Goal: Task Accomplishment & Management: Manage account settings

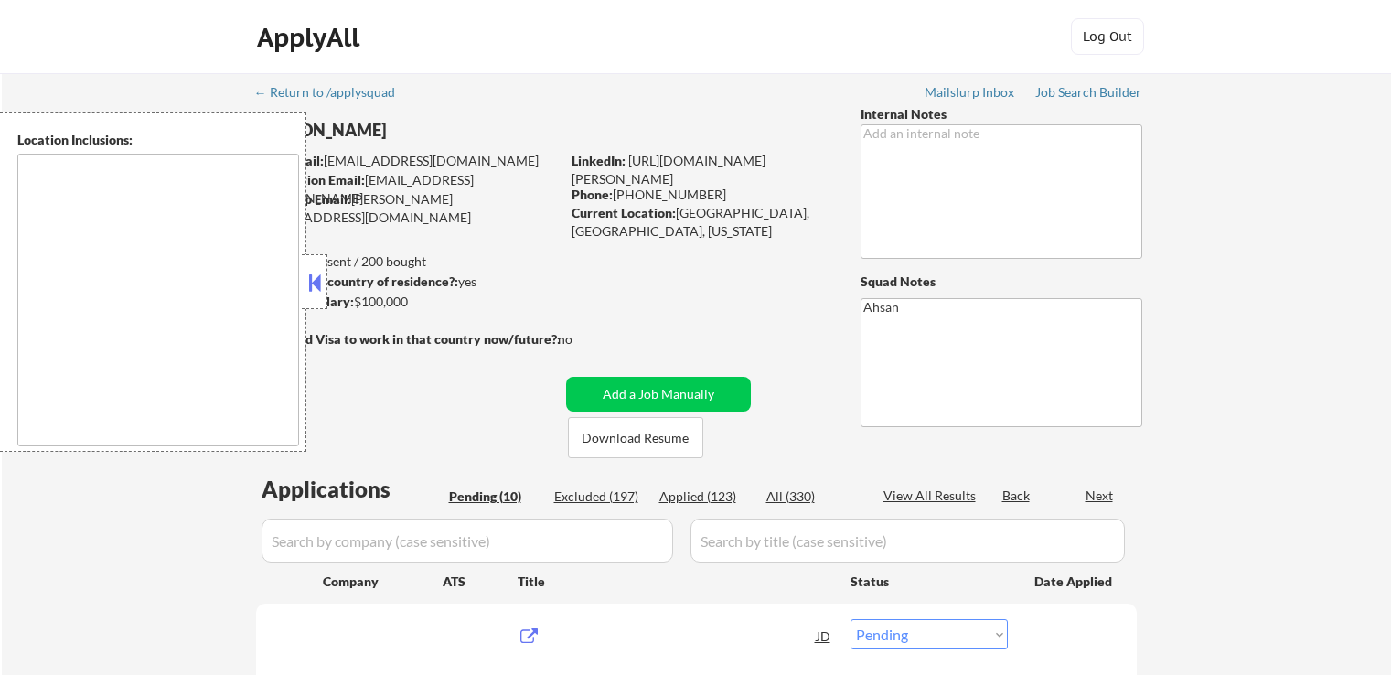
select select ""pending""
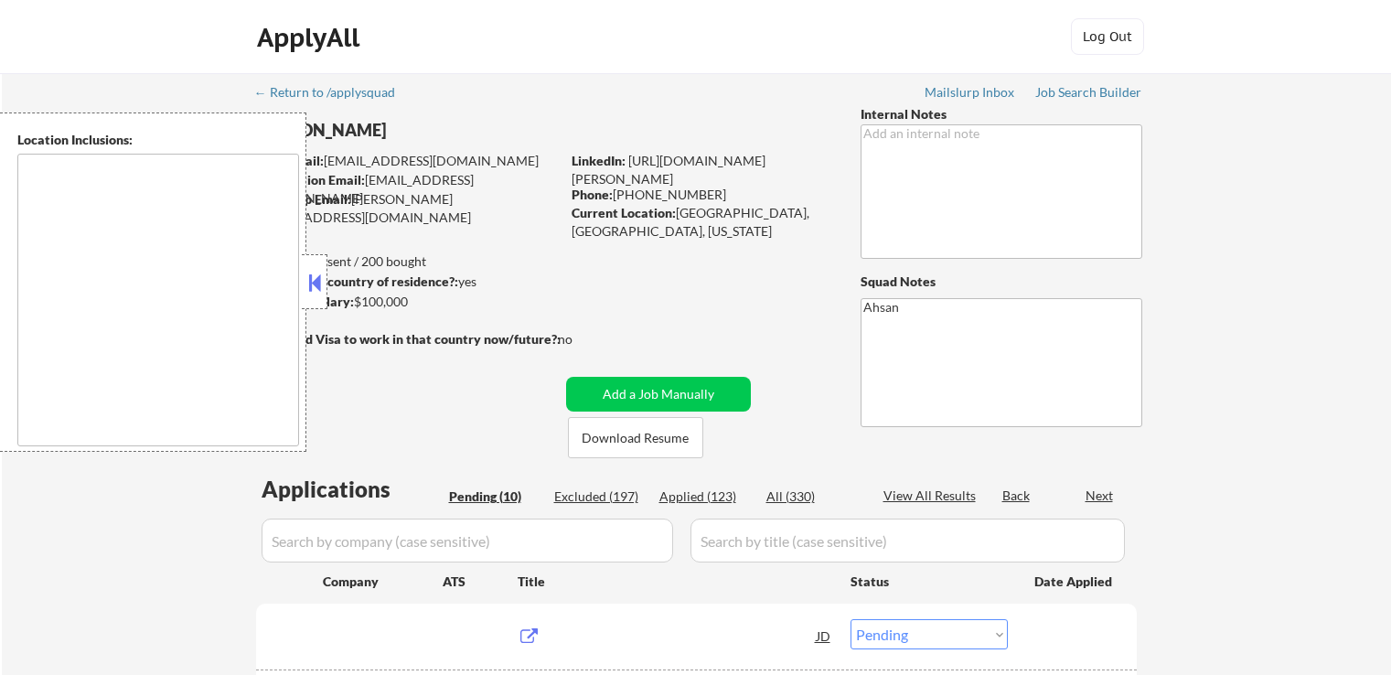
select select ""pending""
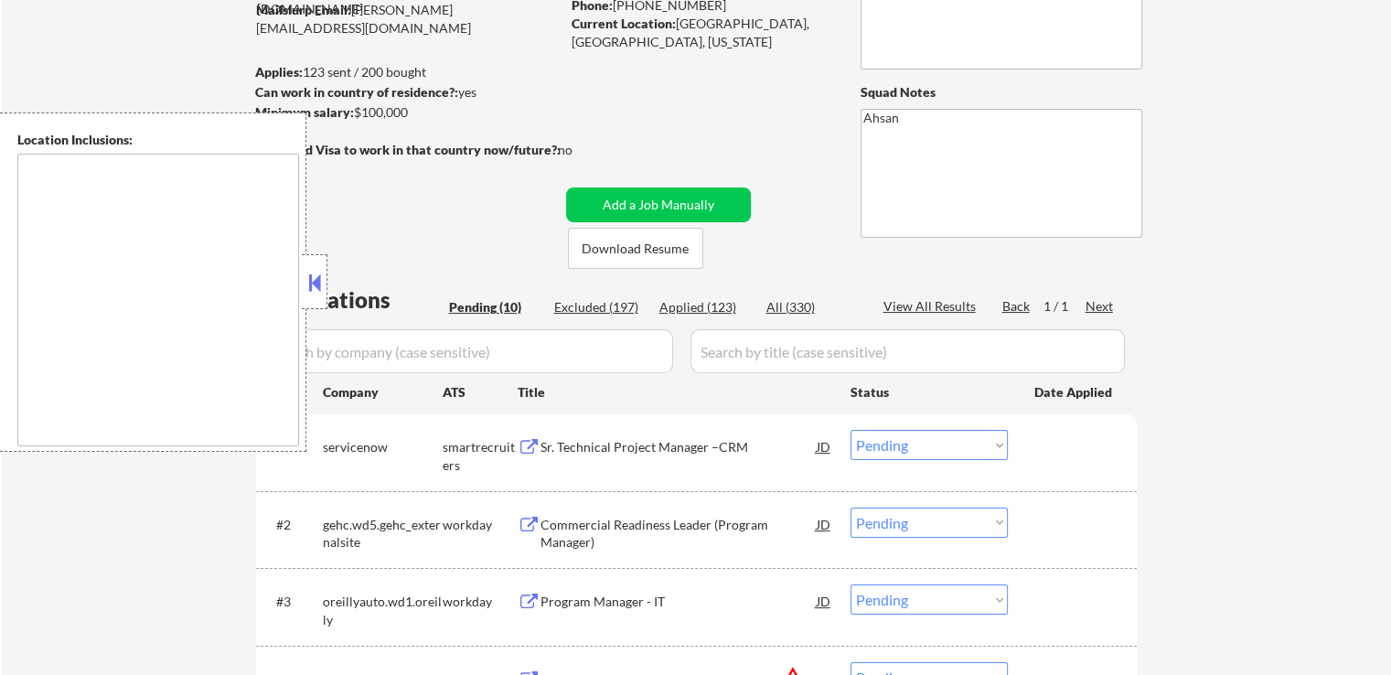
scroll to position [366, 0]
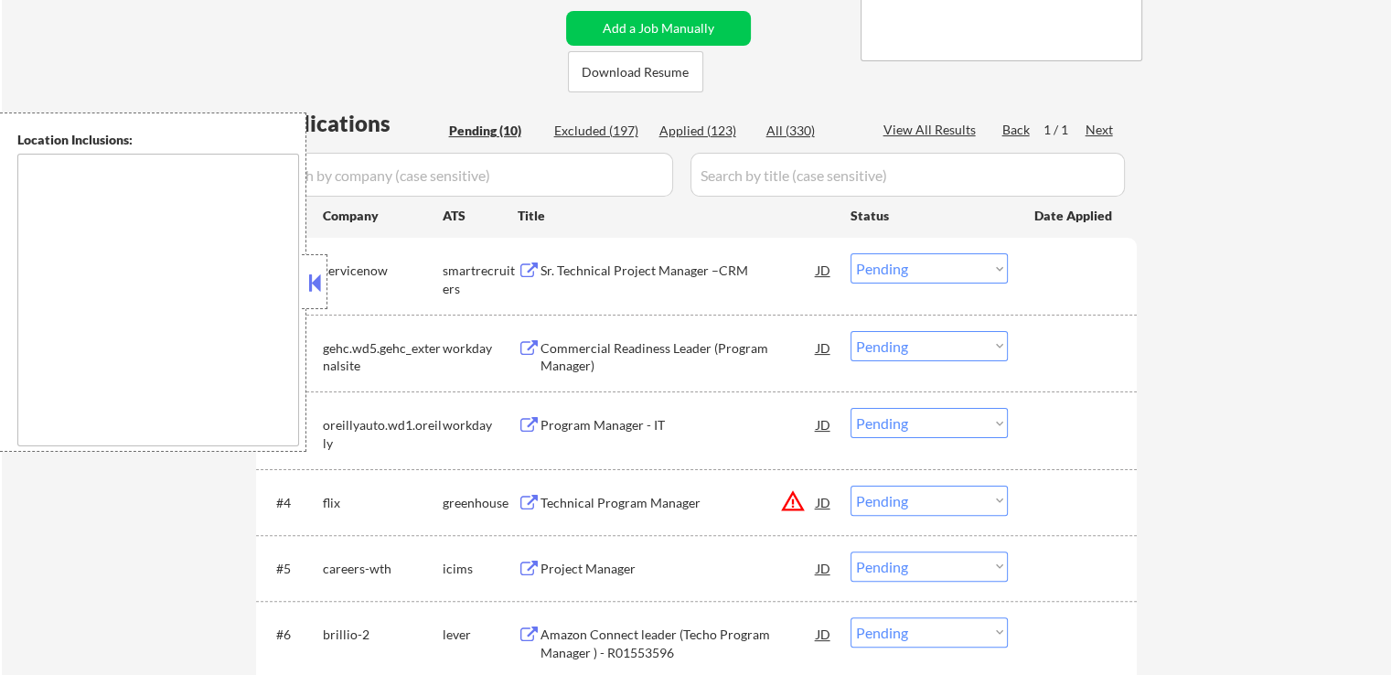
click at [1191, 316] on div "← Return to /applysquad Mailslurp Inbox Job Search Builder [PERSON_NAME] User E…" at bounding box center [696, 390] width 1389 height 1367
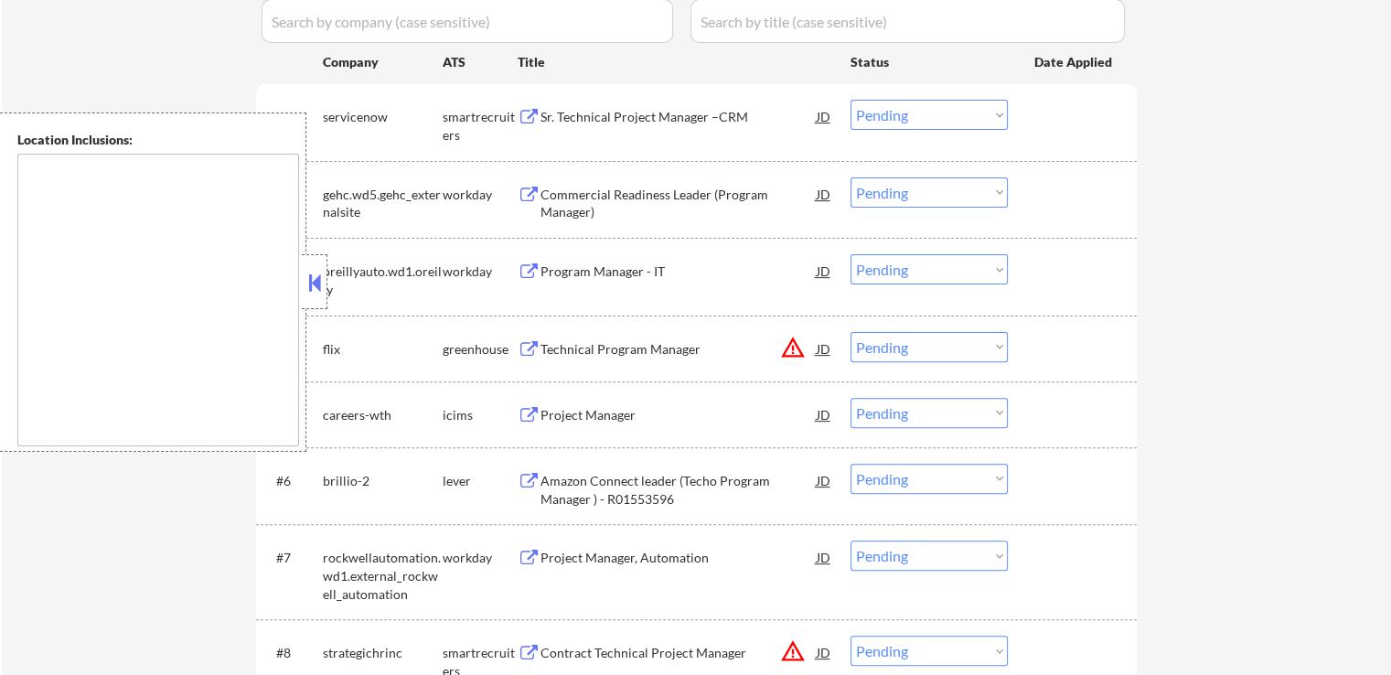
scroll to position [640, 0]
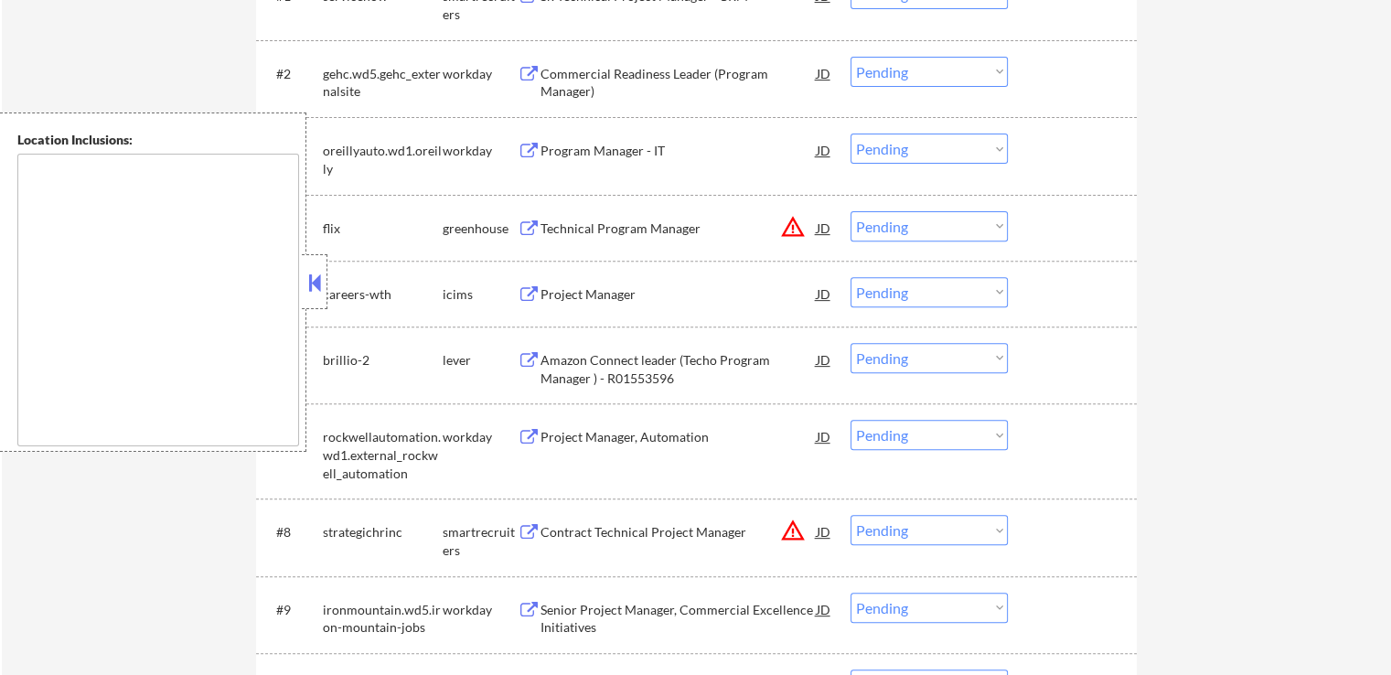
click at [794, 220] on button "warning_amber" at bounding box center [793, 227] width 26 height 26
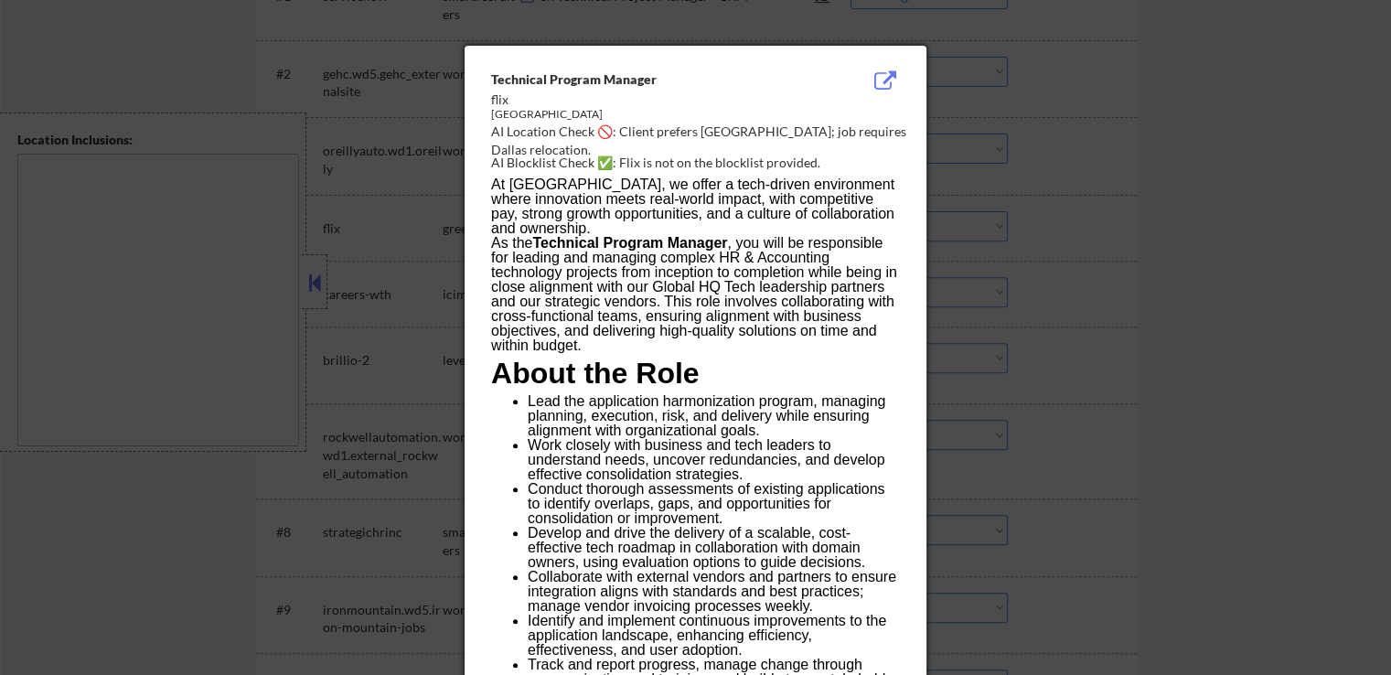
click at [1130, 196] on div at bounding box center [695, 337] width 1391 height 675
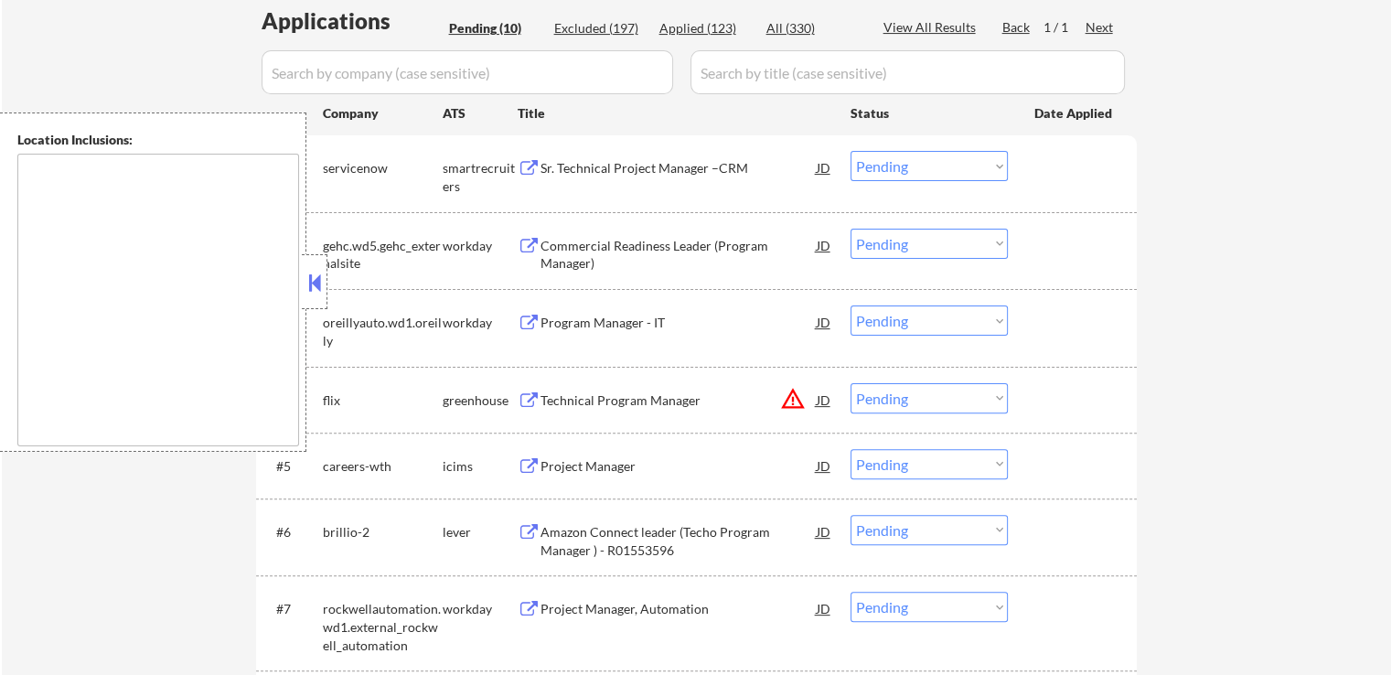
scroll to position [366, 0]
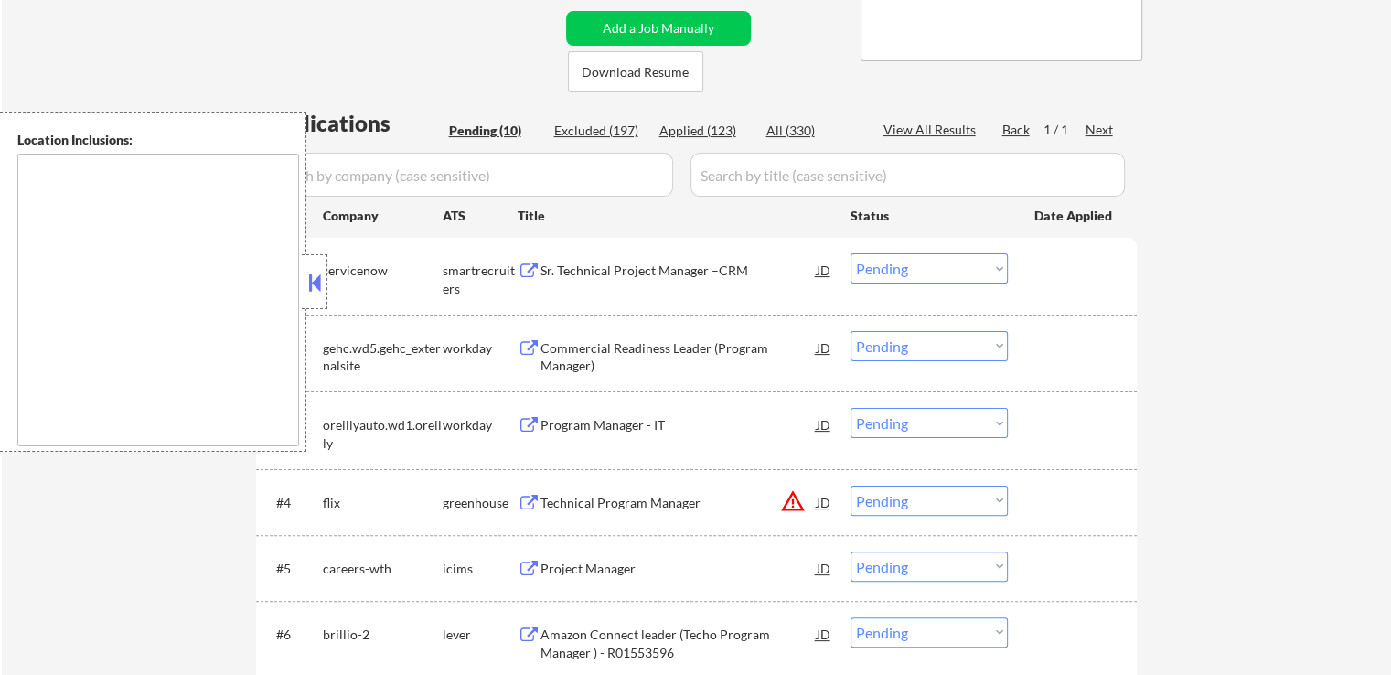
click at [530, 274] on button at bounding box center [529, 270] width 23 height 17
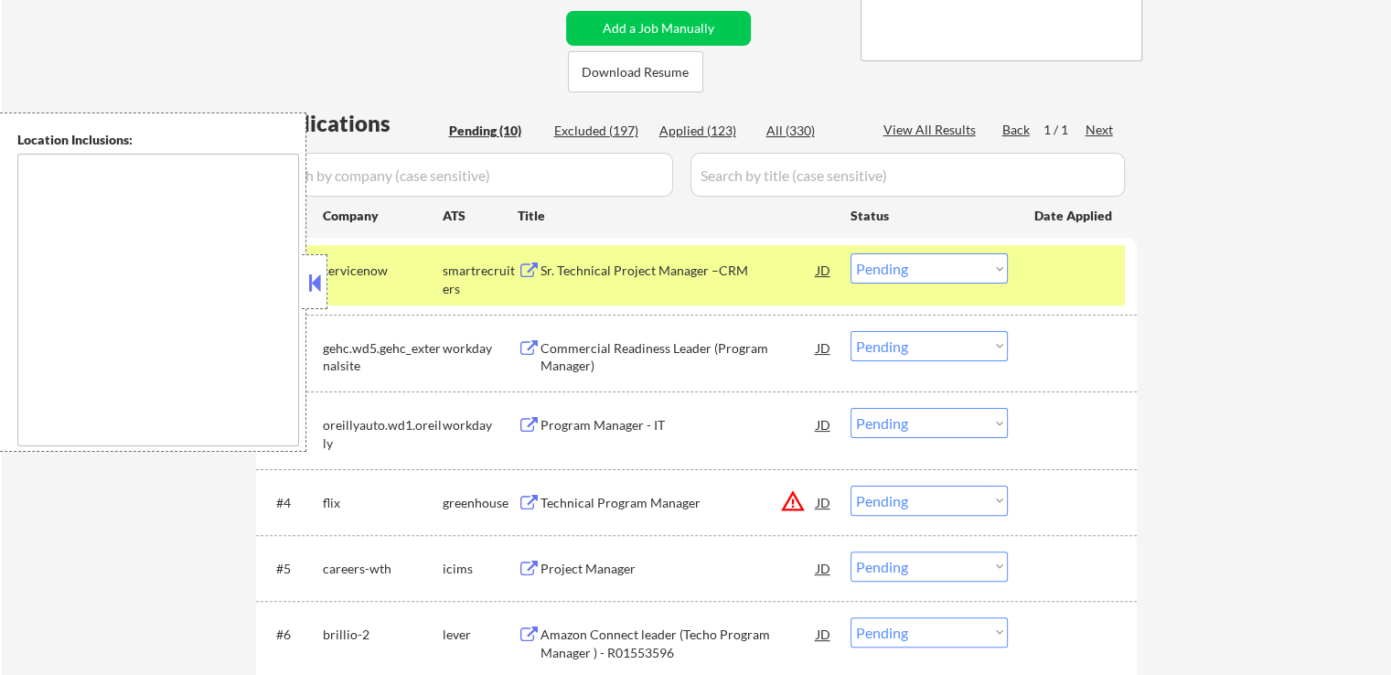
click at [955, 278] on select "Choose an option... Pending Applied Excluded (Questions) Excluded (Expired) Exc…" at bounding box center [929, 268] width 157 height 30
click at [851, 253] on select "Choose an option... Pending Applied Excluded (Questions) Excluded (Expired) Exc…" at bounding box center [929, 268] width 157 height 30
click at [519, 348] on button at bounding box center [529, 348] width 23 height 17
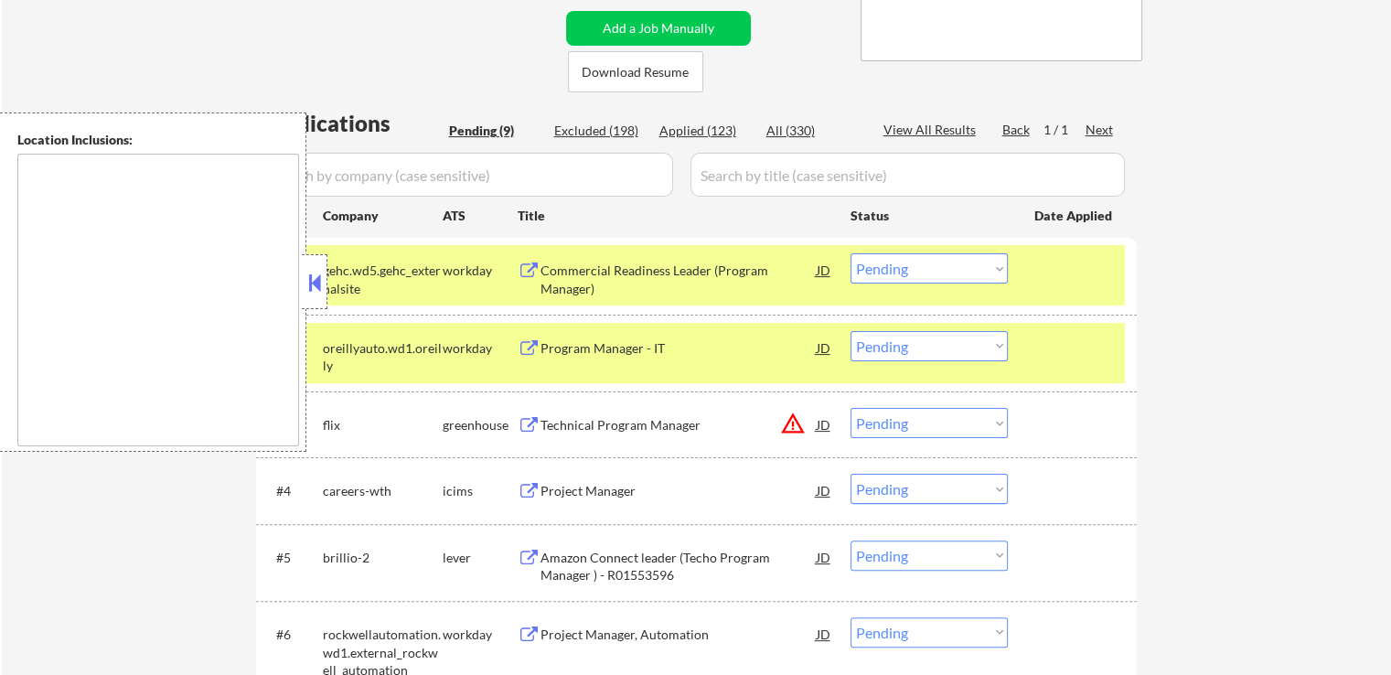
click at [933, 262] on select "Choose an option... Pending Applied Excluded (Questions) Excluded (Expired) Exc…" at bounding box center [929, 268] width 157 height 30
select select ""applied""
click at [851, 253] on select "Choose an option... Pending Applied Excluded (Questions) Excluded (Expired) Exc…" at bounding box center [929, 268] width 157 height 30
click at [1240, 305] on div "← Return to /applysquad Mailslurp Inbox Job Search Builder [PERSON_NAME] User E…" at bounding box center [696, 352] width 1389 height 1290
click at [525, 268] on button at bounding box center [529, 270] width 23 height 17
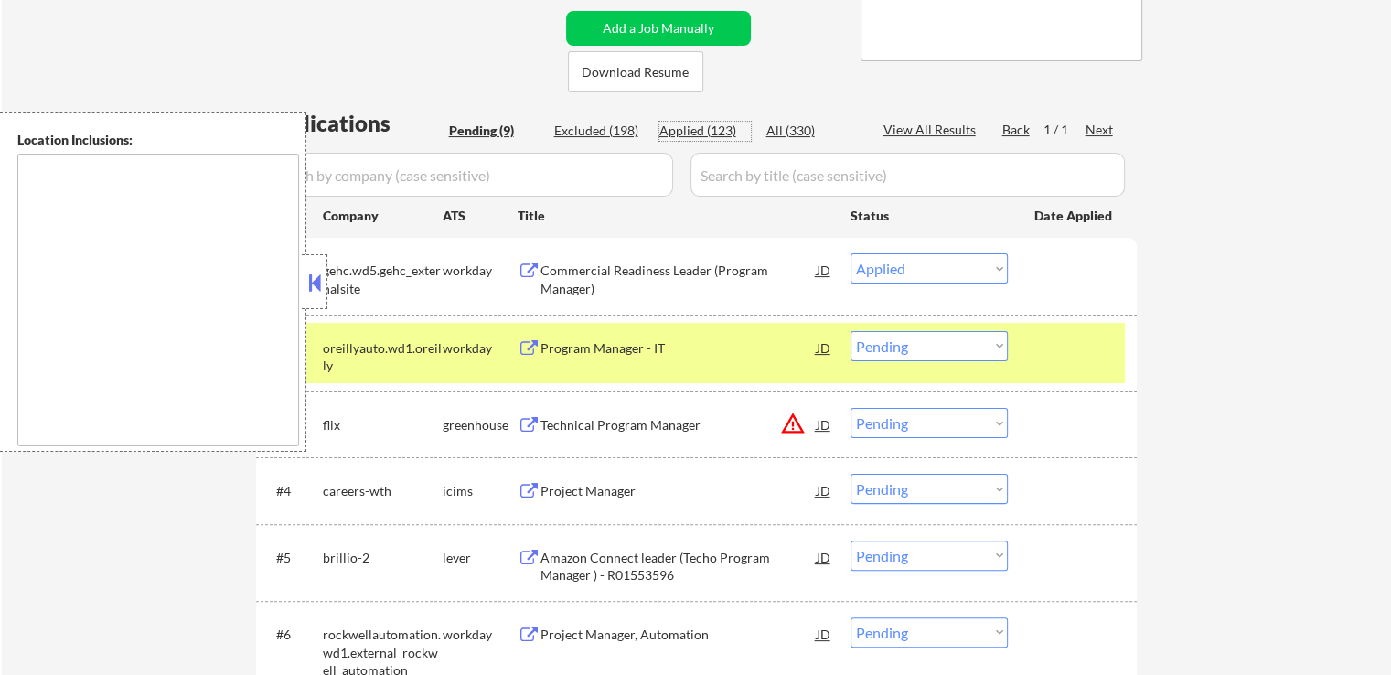
click at [672, 124] on div "Applied (123)" at bounding box center [704, 131] width 91 height 18
select select ""applied""
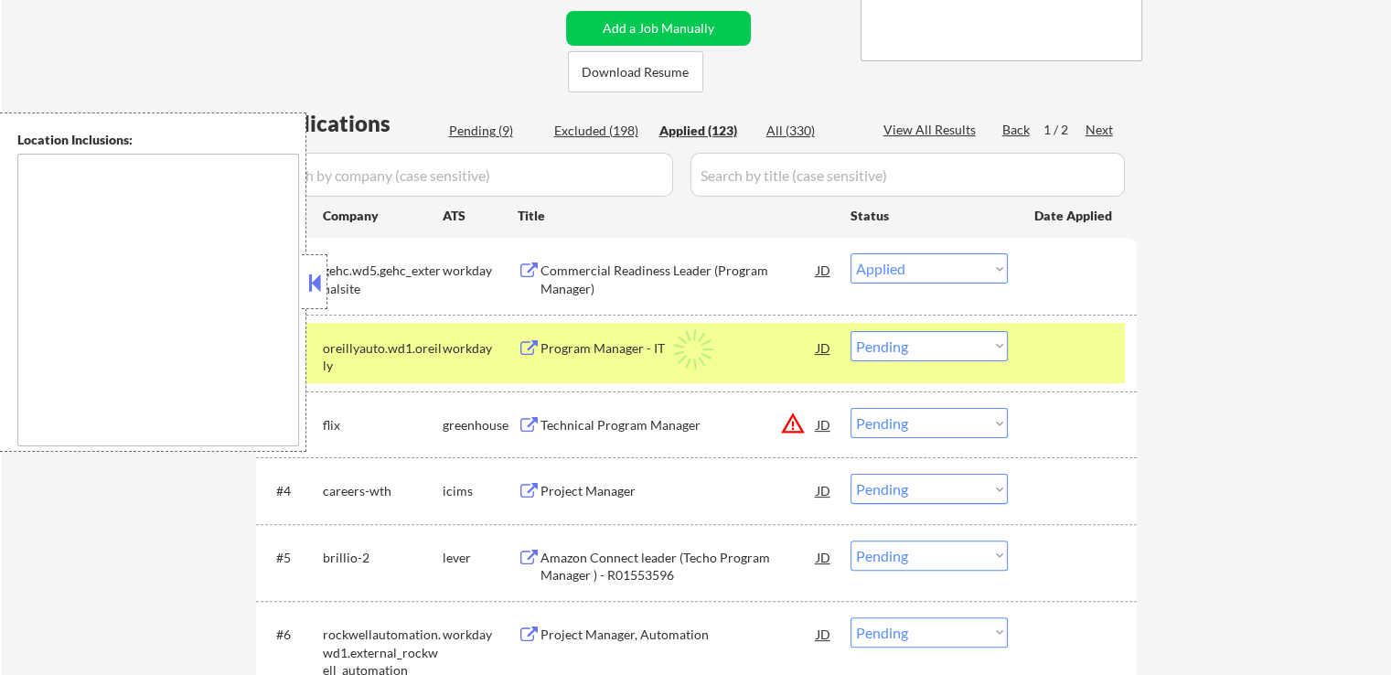
select select ""applied""
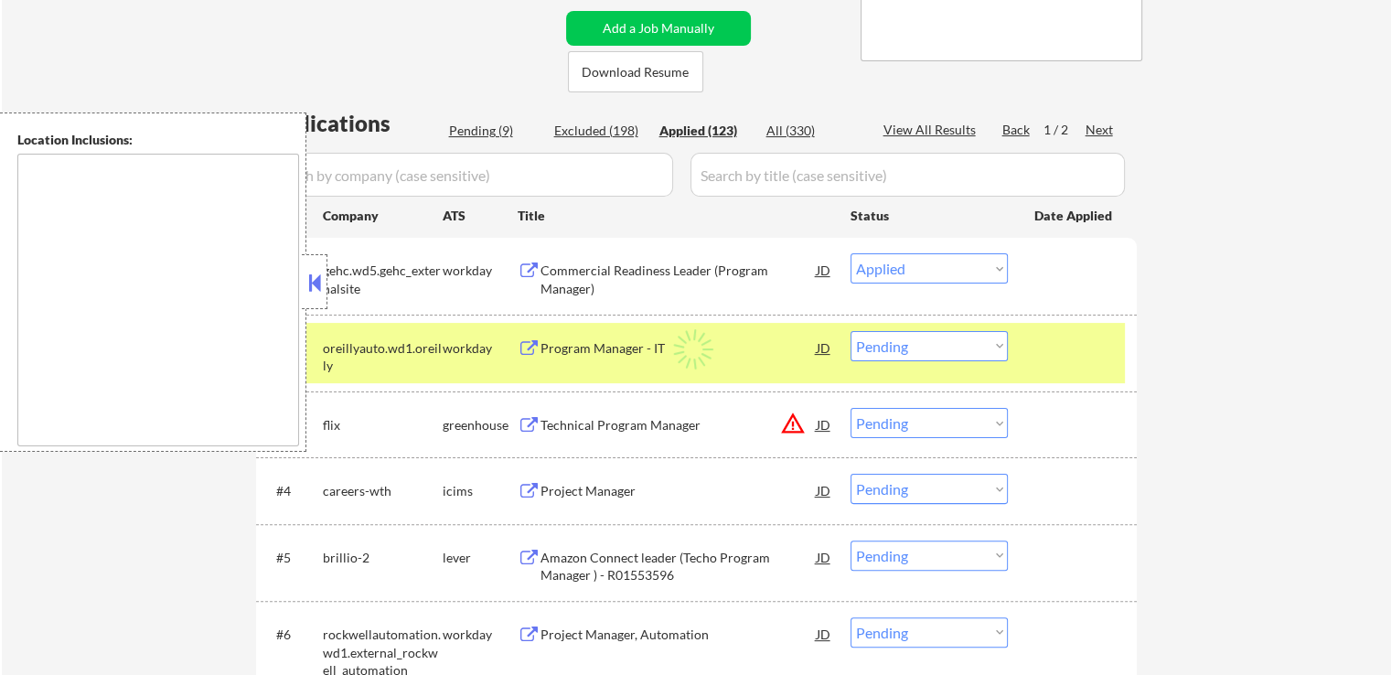
select select ""applied""
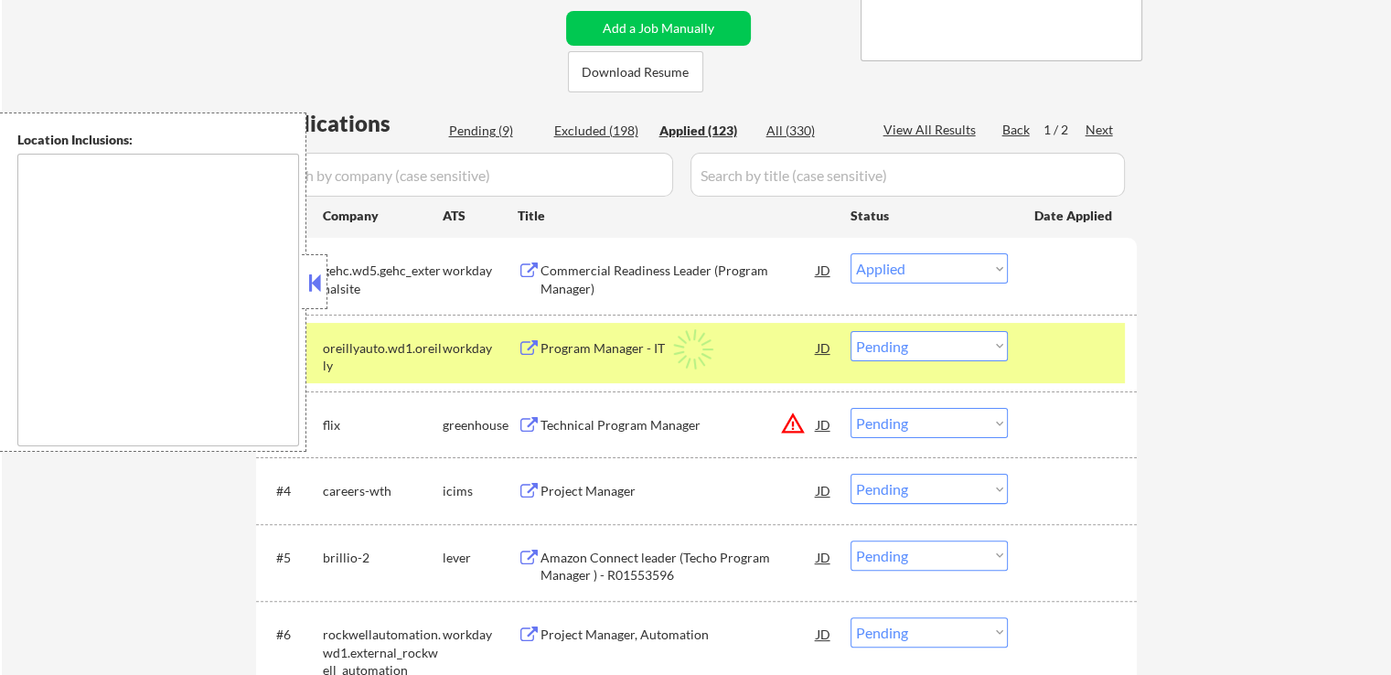
select select ""applied""
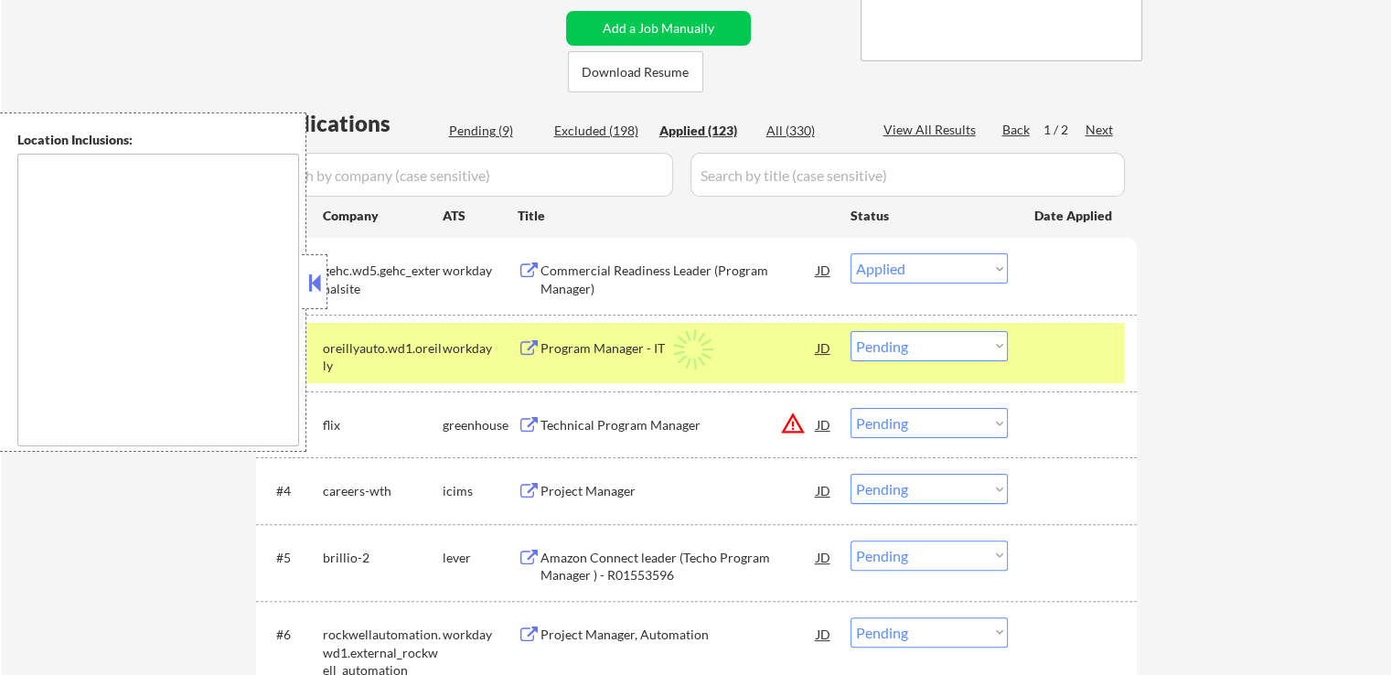
select select ""applied""
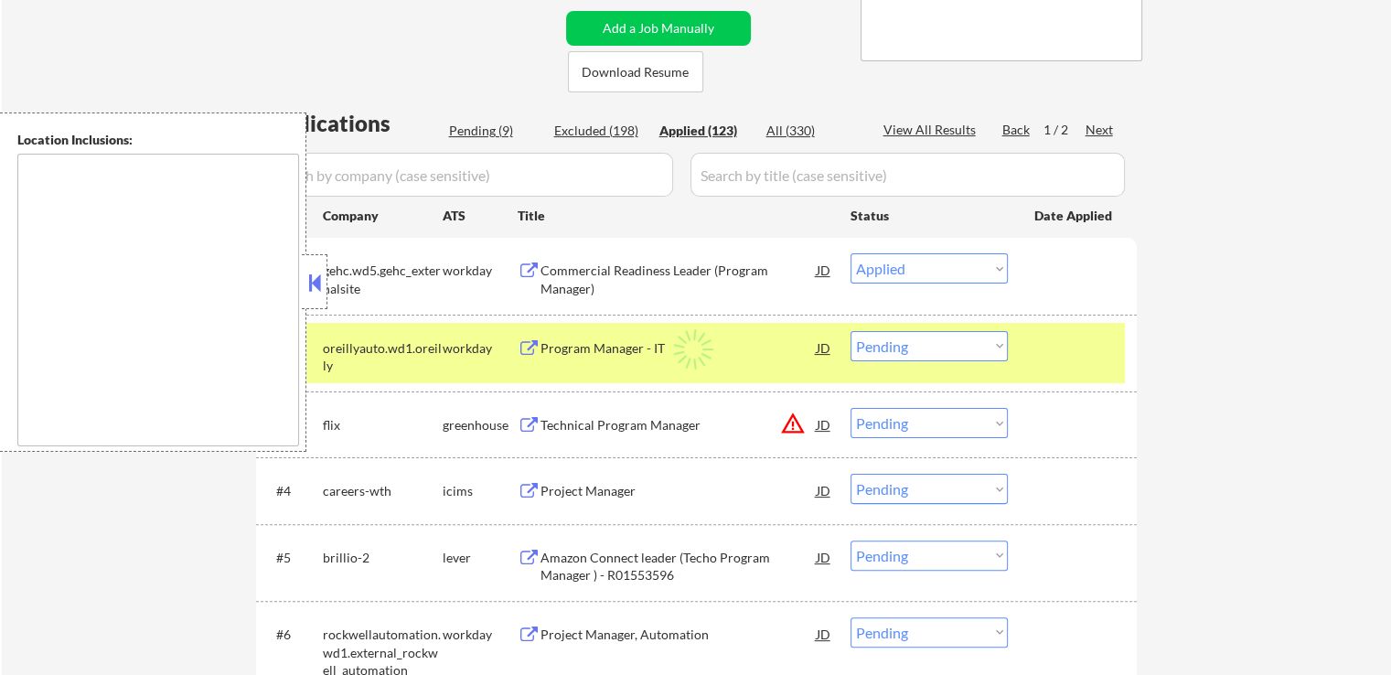
select select ""applied""
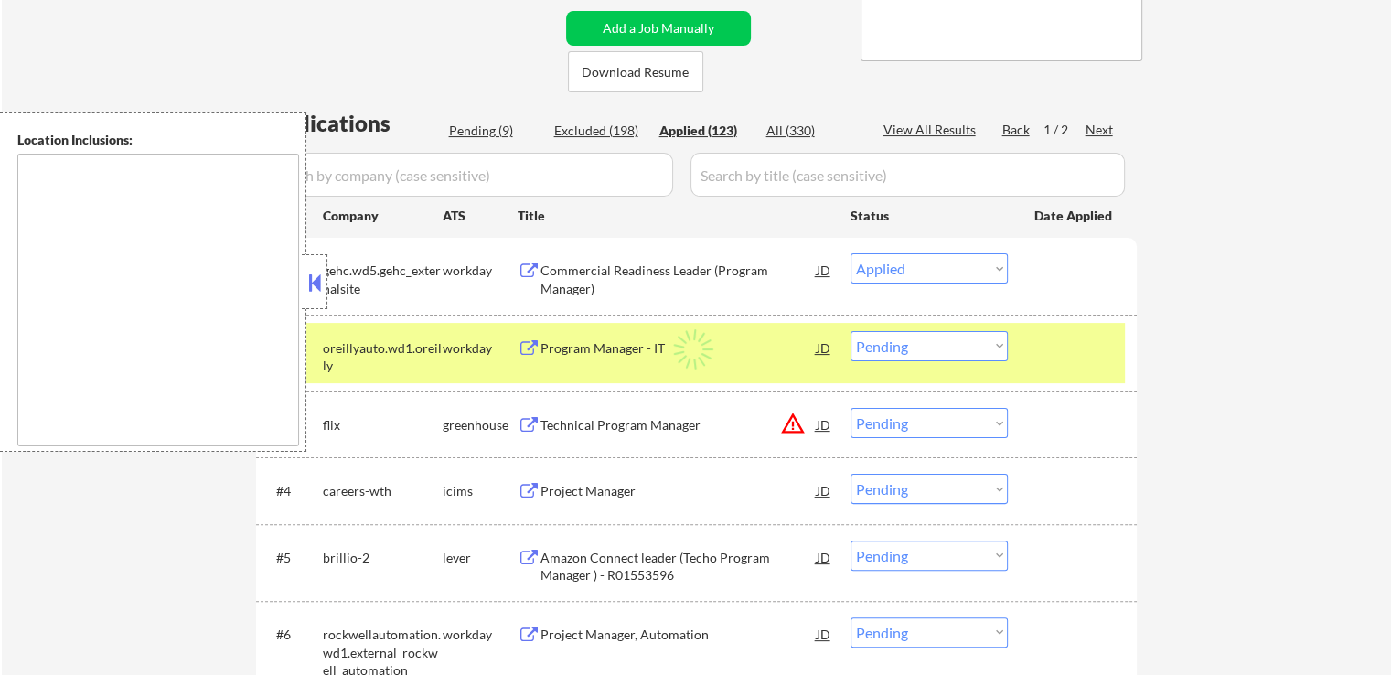
select select ""applied""
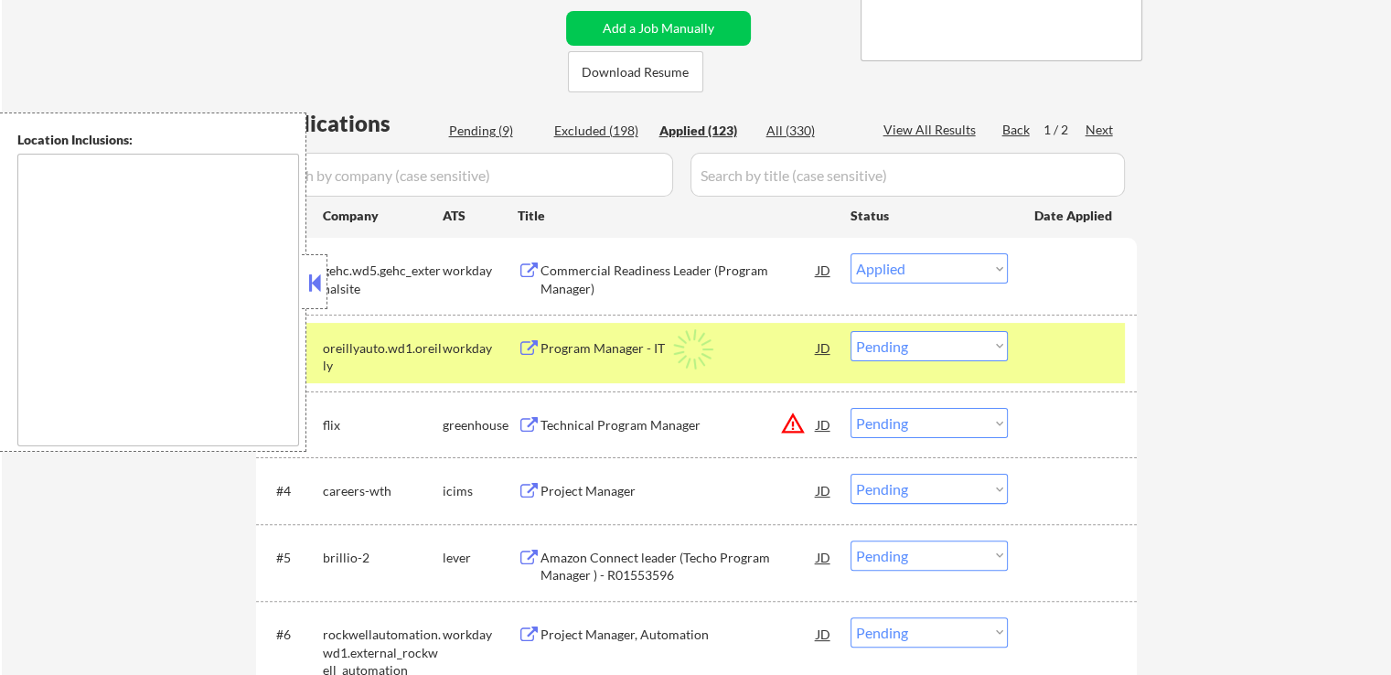
select select ""applied""
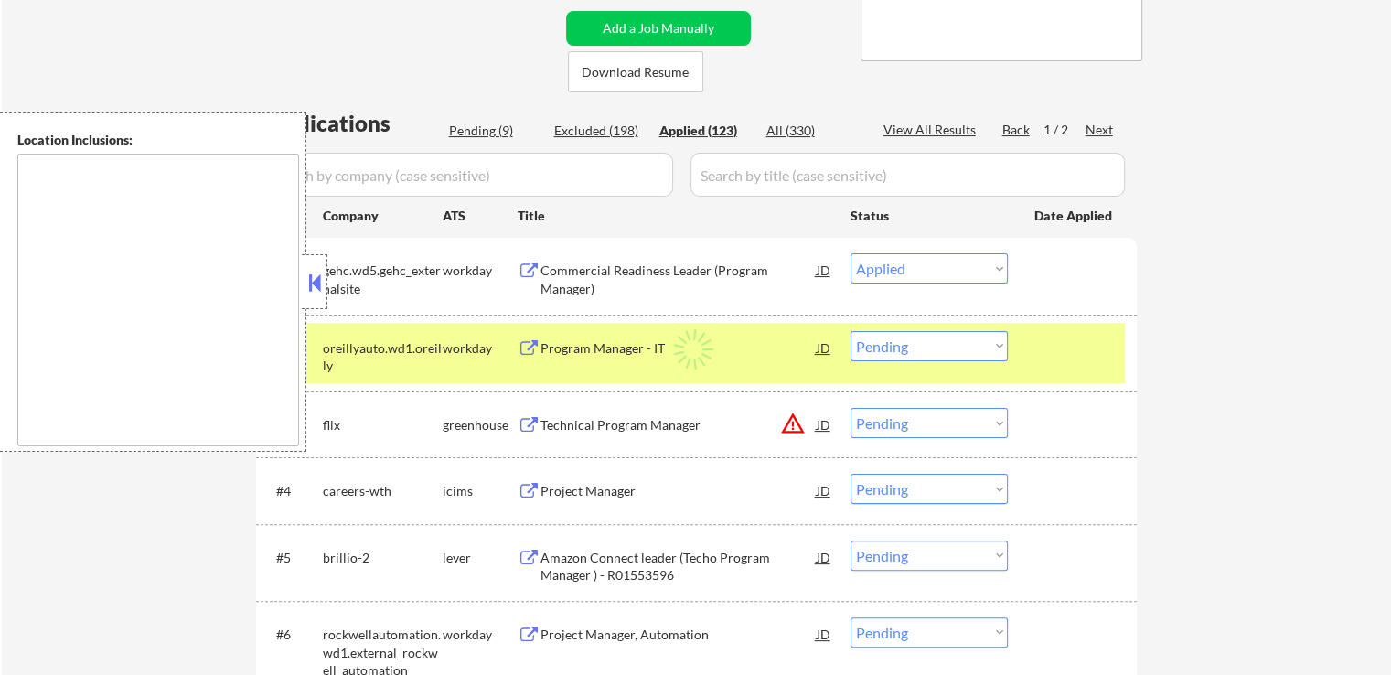
select select ""applied""
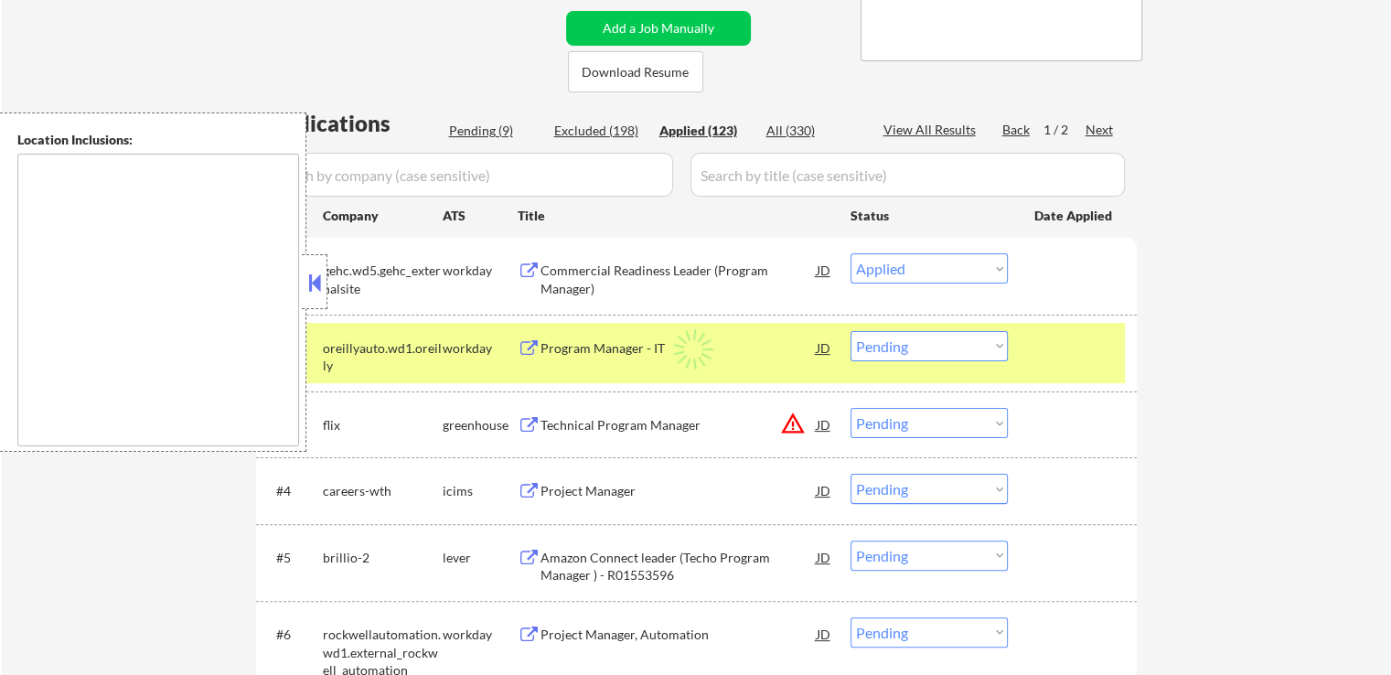
select select ""applied""
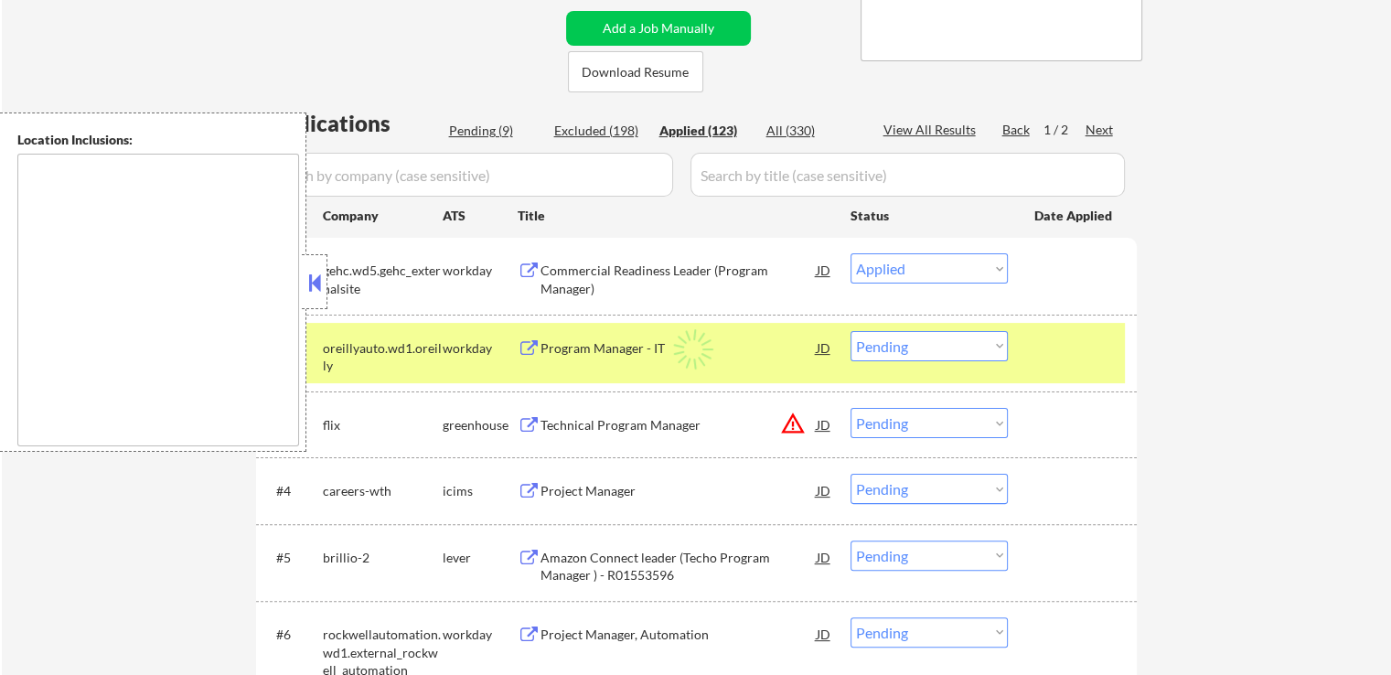
select select ""applied""
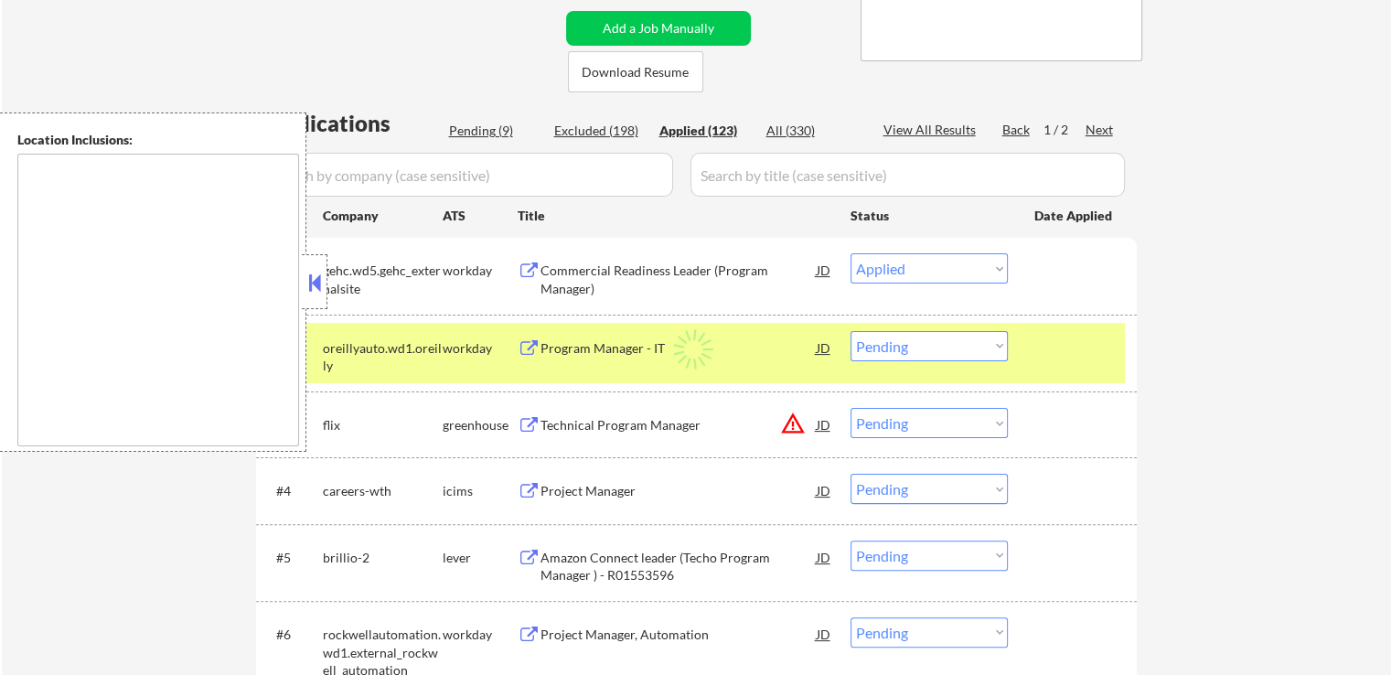
select select ""applied""
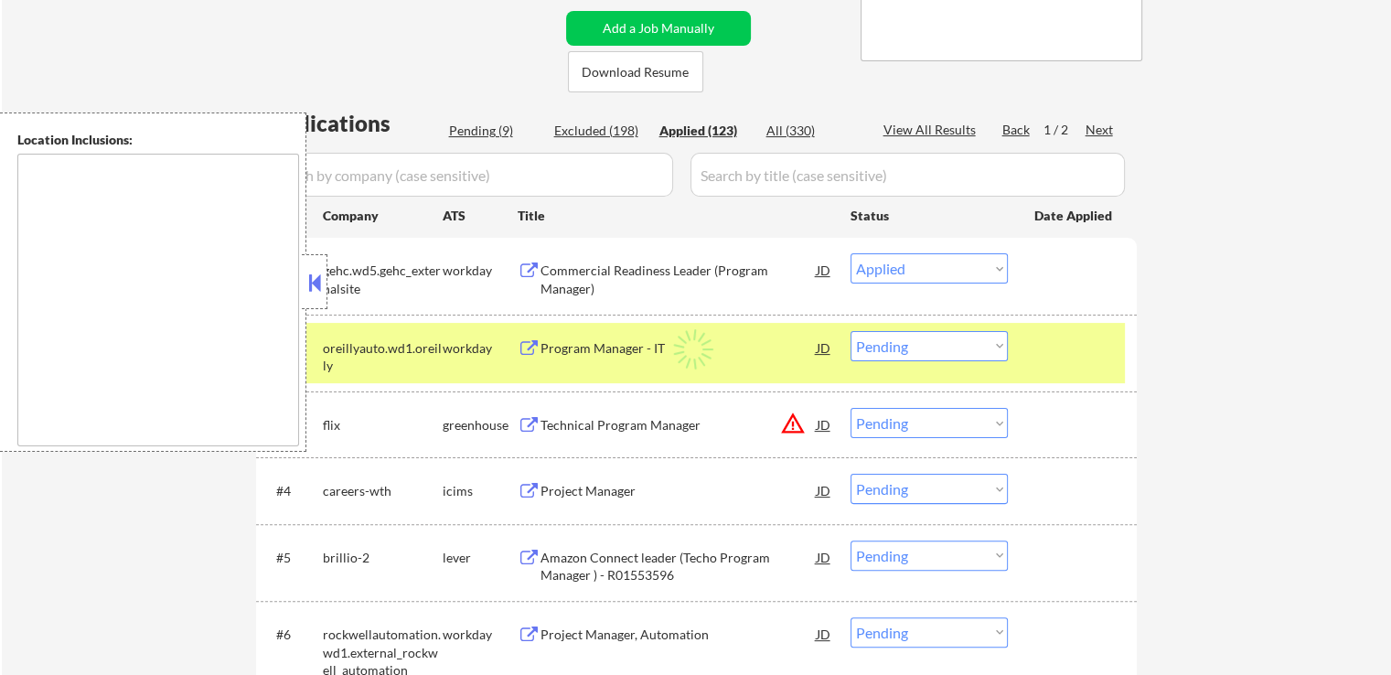
select select ""applied""
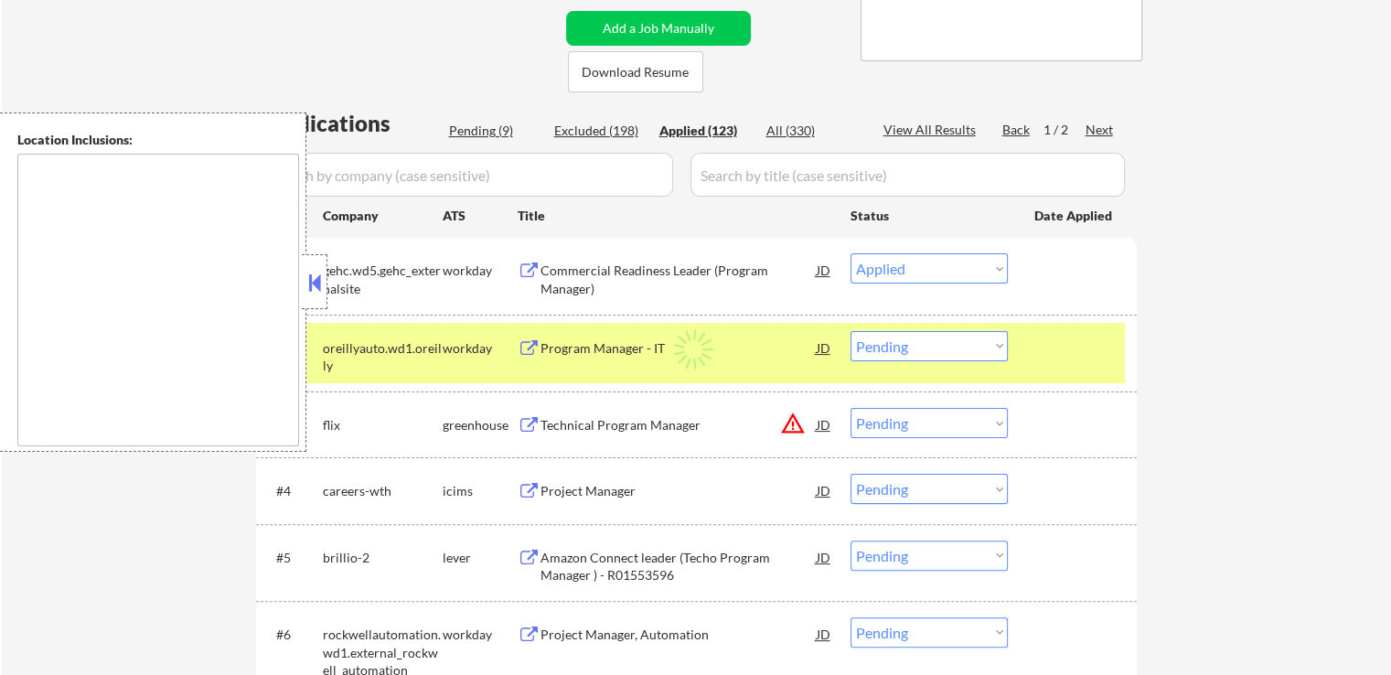
select select ""applied""
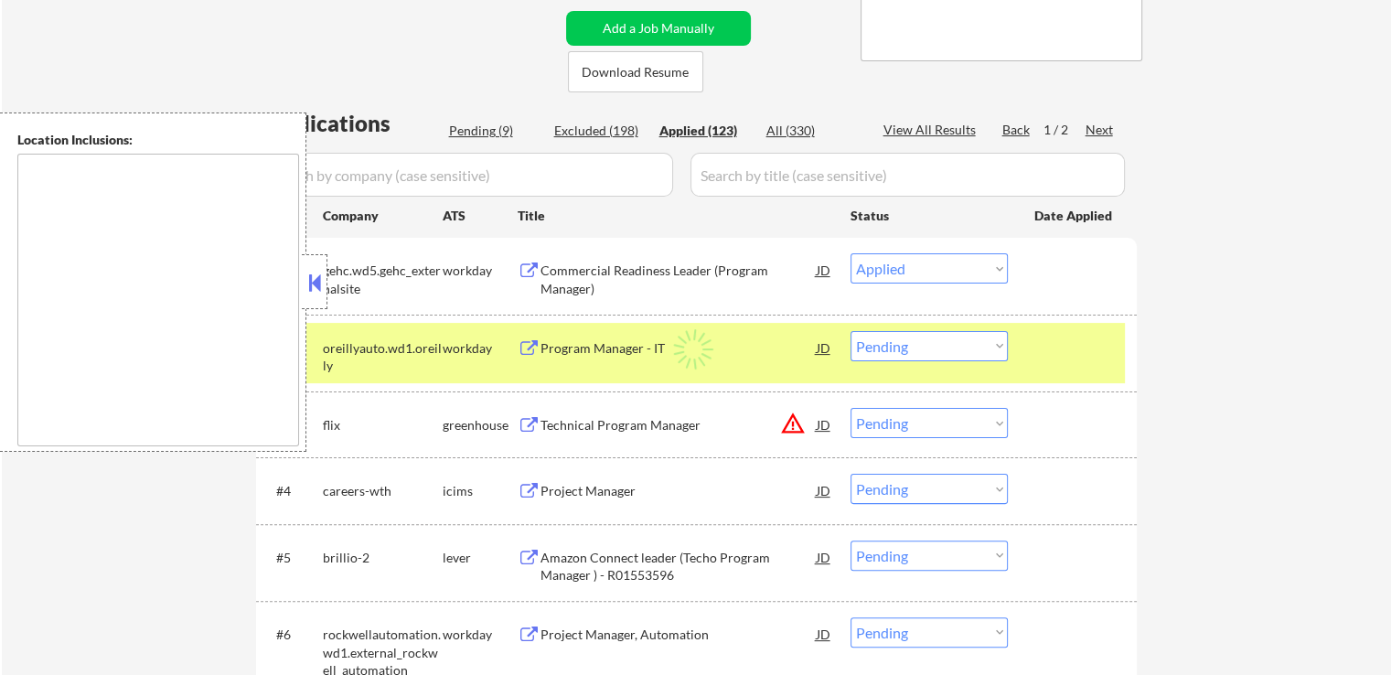
select select ""applied""
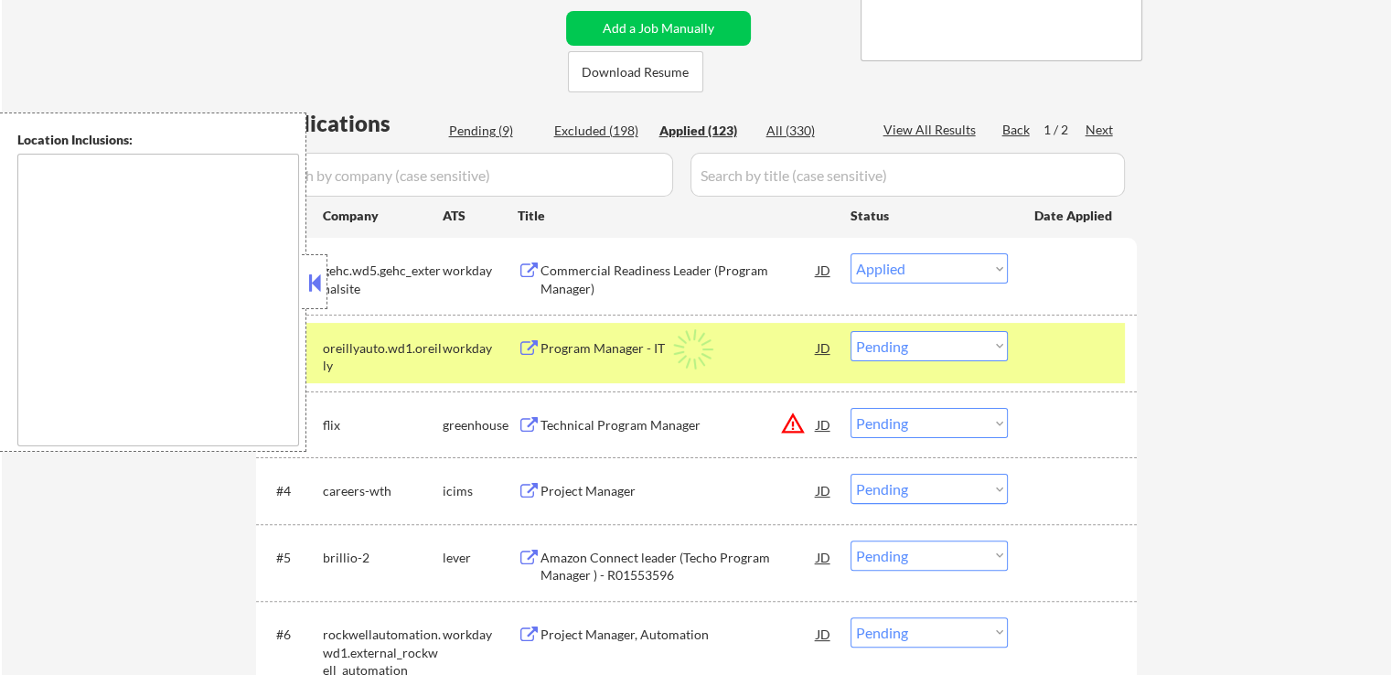
select select ""applied""
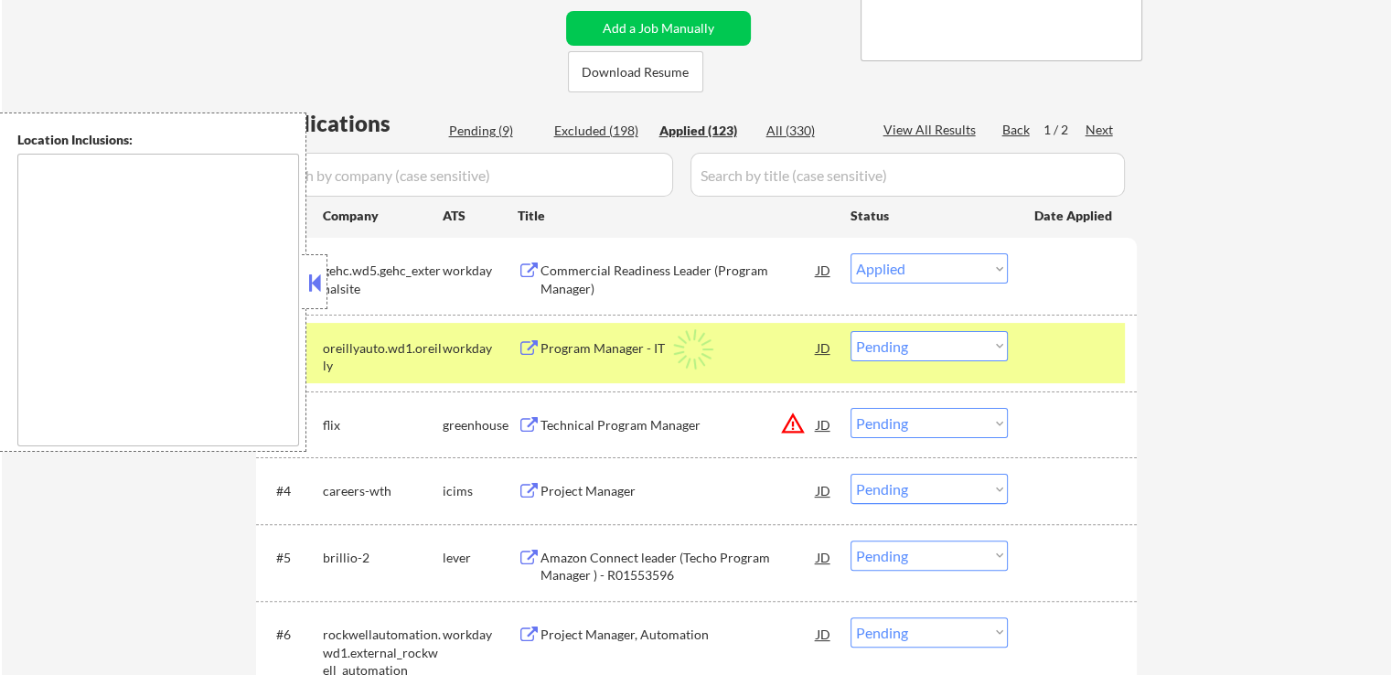
select select ""applied""
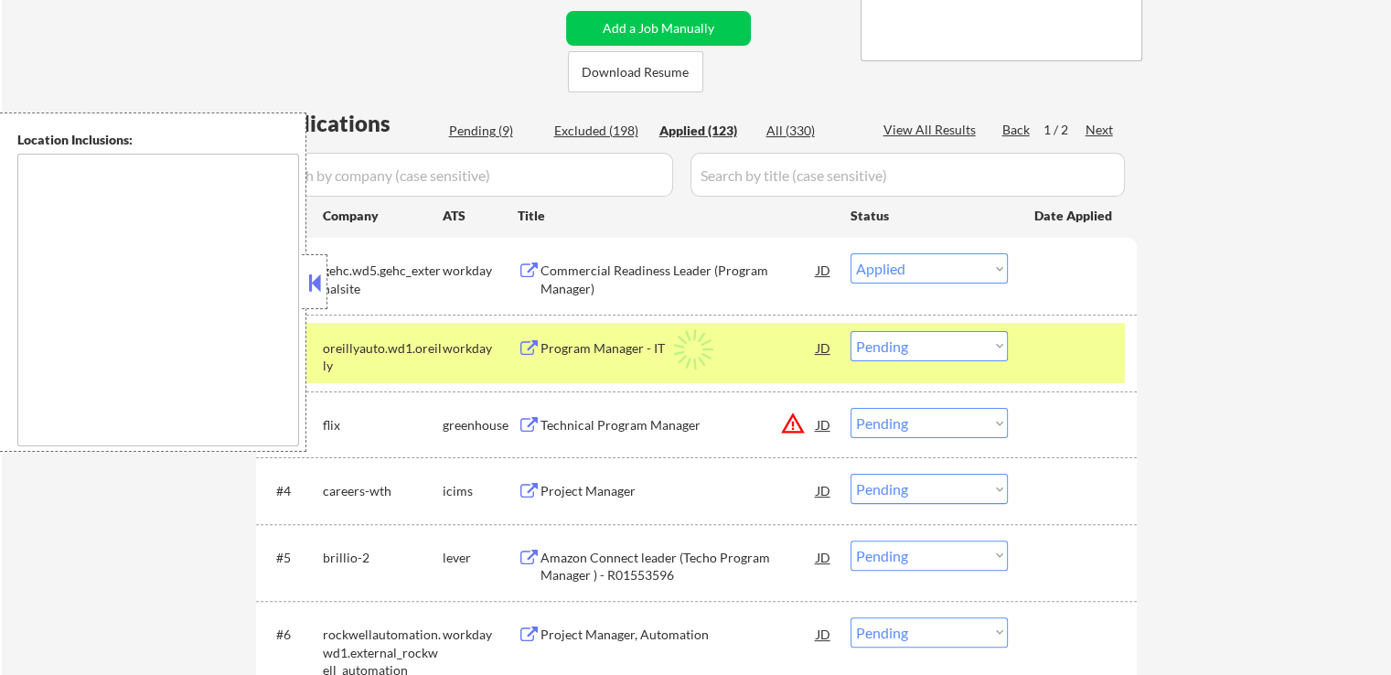
select select ""applied""
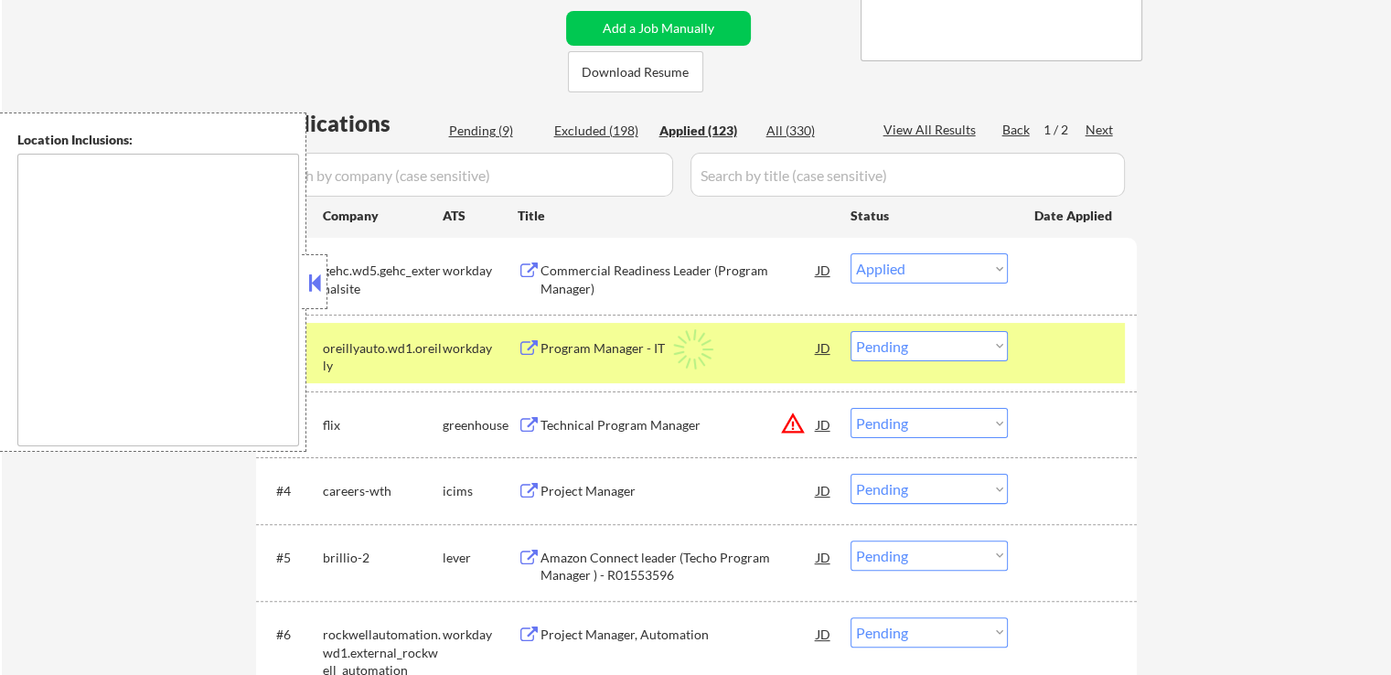
select select ""applied""
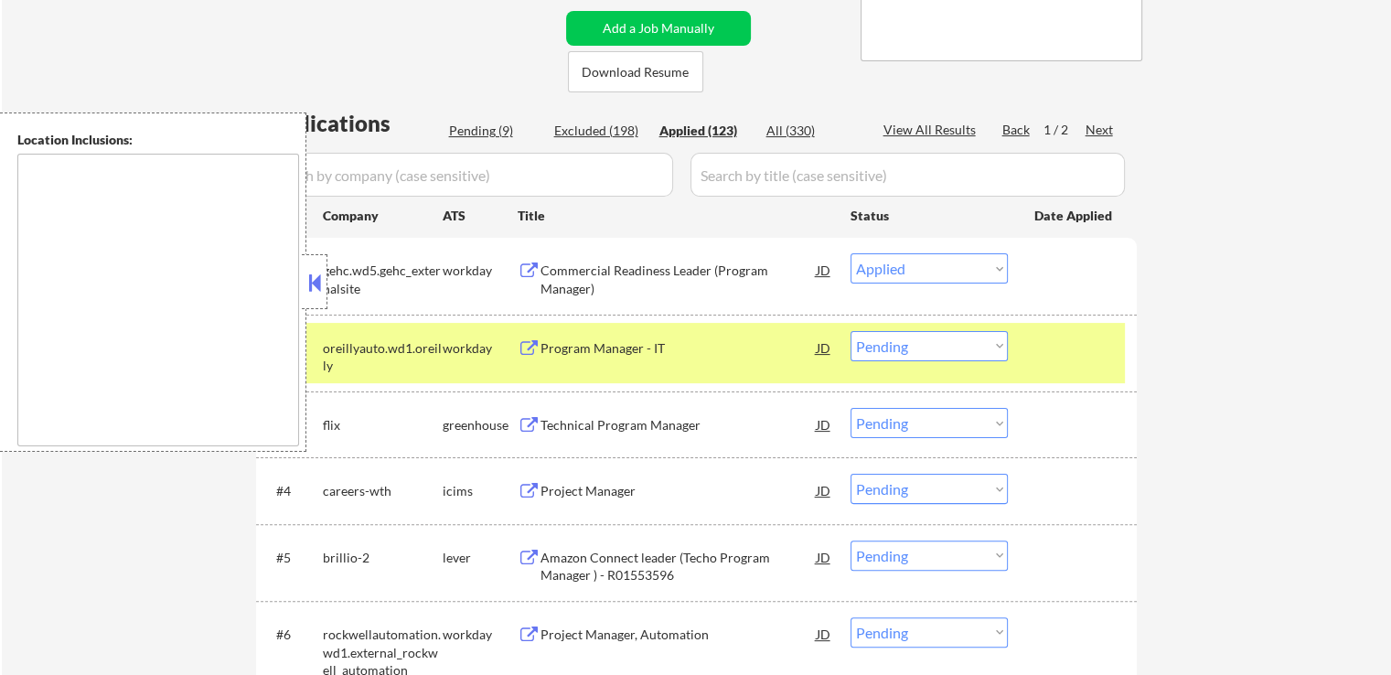
select select ""applied""
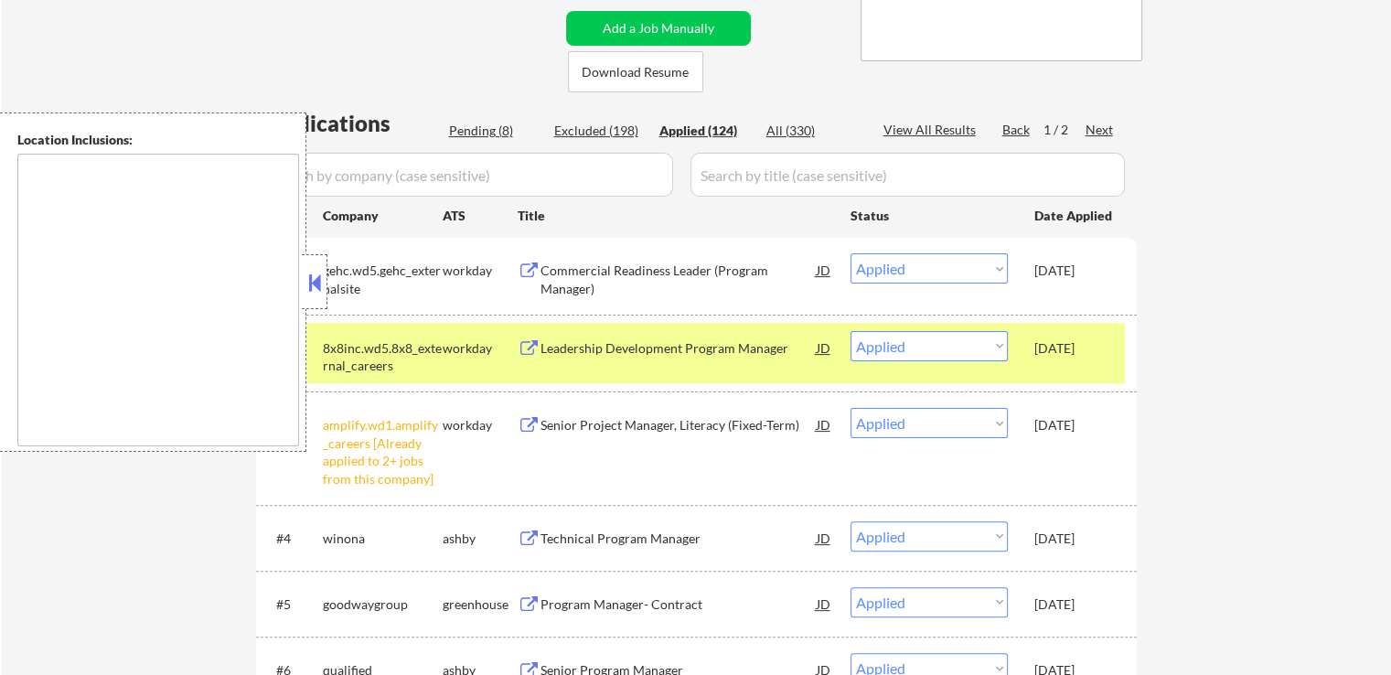
click at [521, 271] on button at bounding box center [529, 270] width 23 height 17
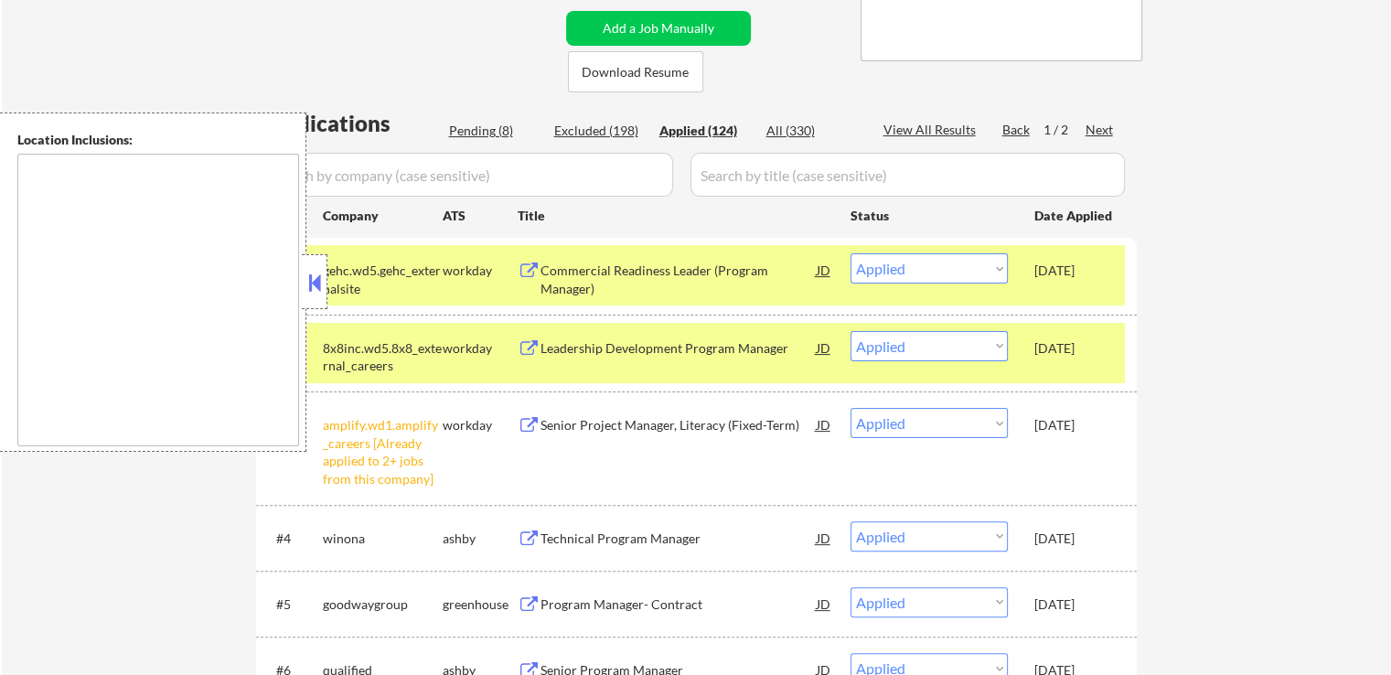
click at [484, 135] on div "Pending (8)" at bounding box center [494, 131] width 91 height 18
select select ""pending""
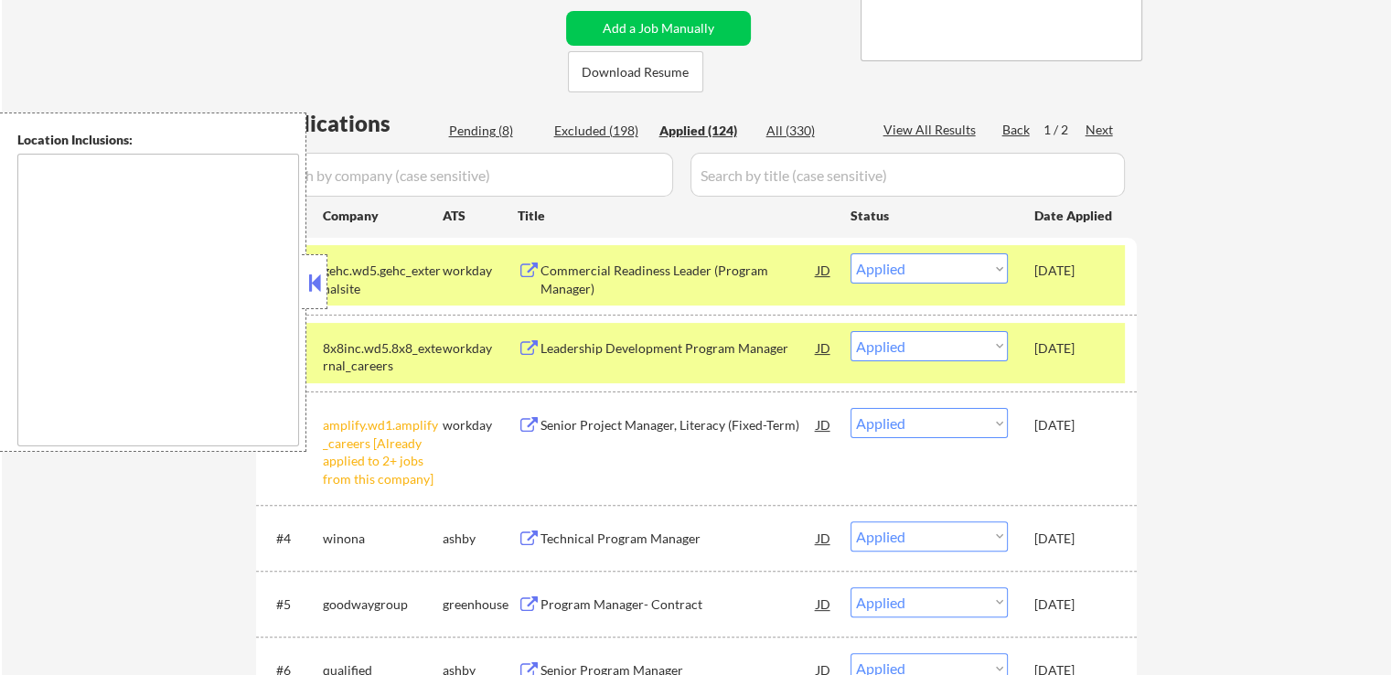
select select ""pending""
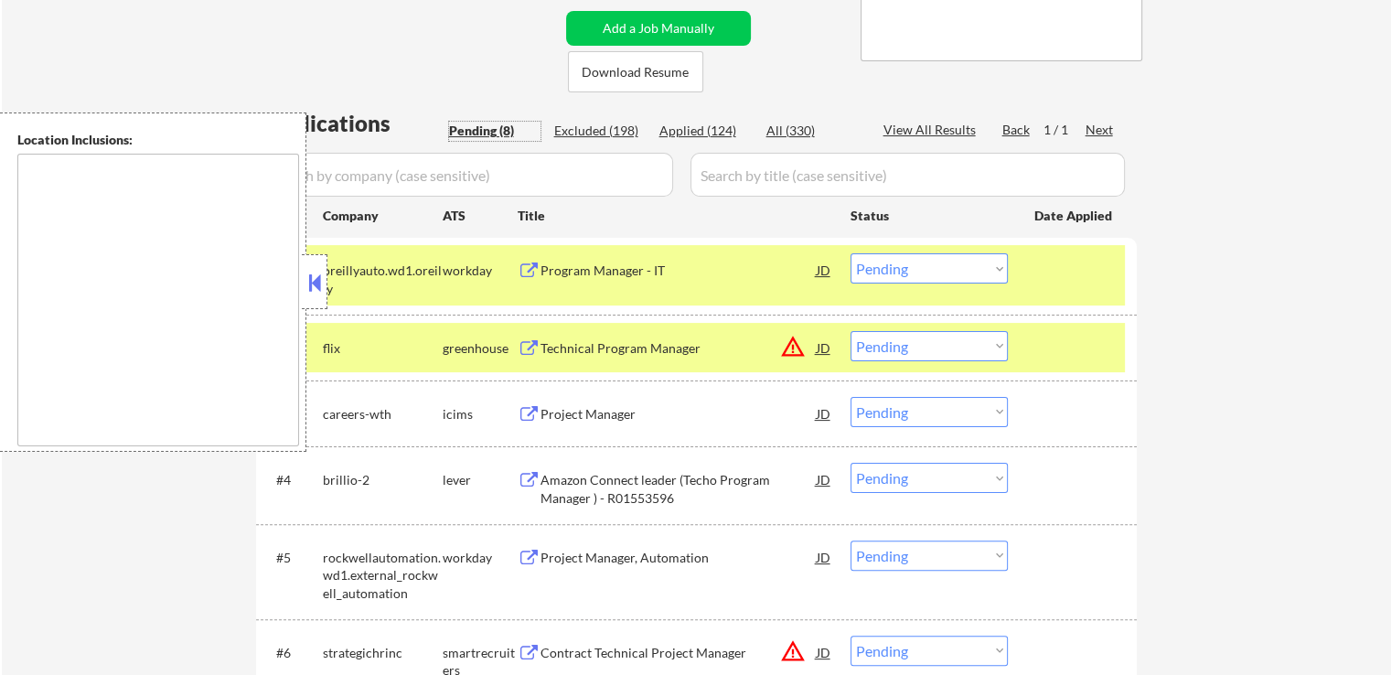
click at [522, 270] on button at bounding box center [529, 270] width 23 height 17
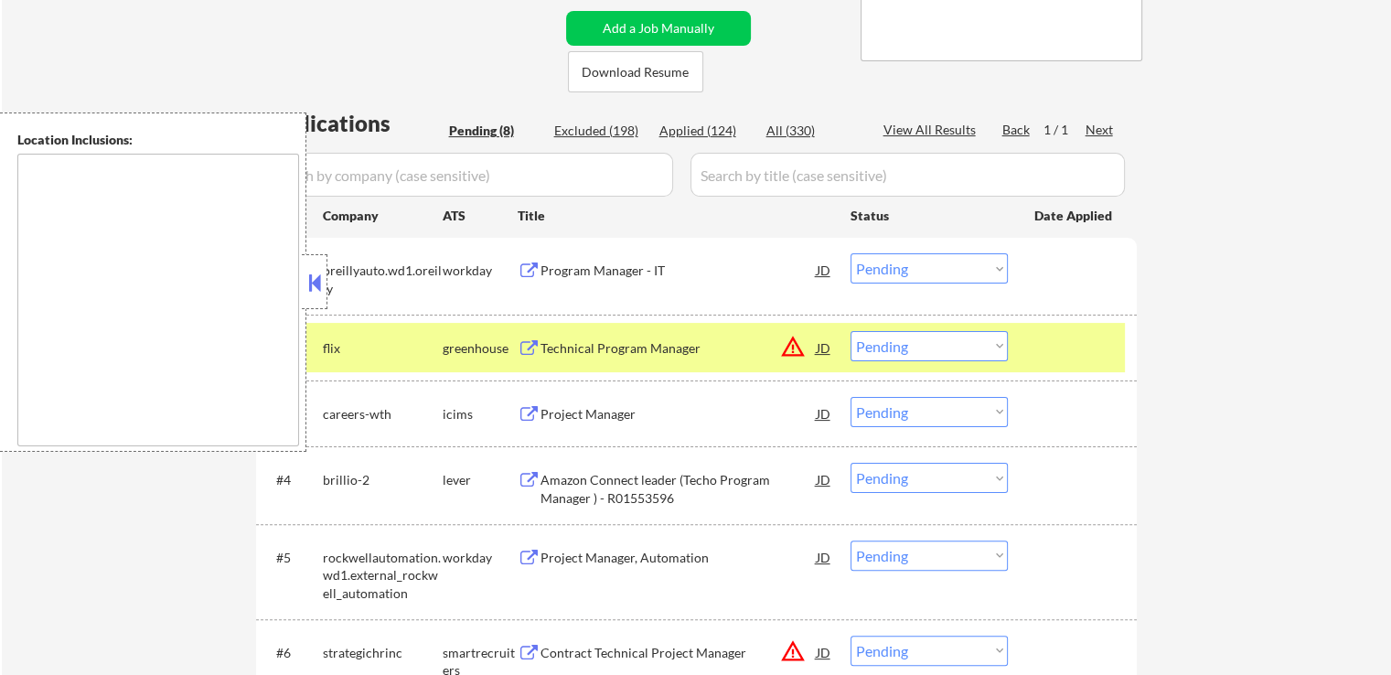
click at [532, 272] on button at bounding box center [529, 270] width 23 height 17
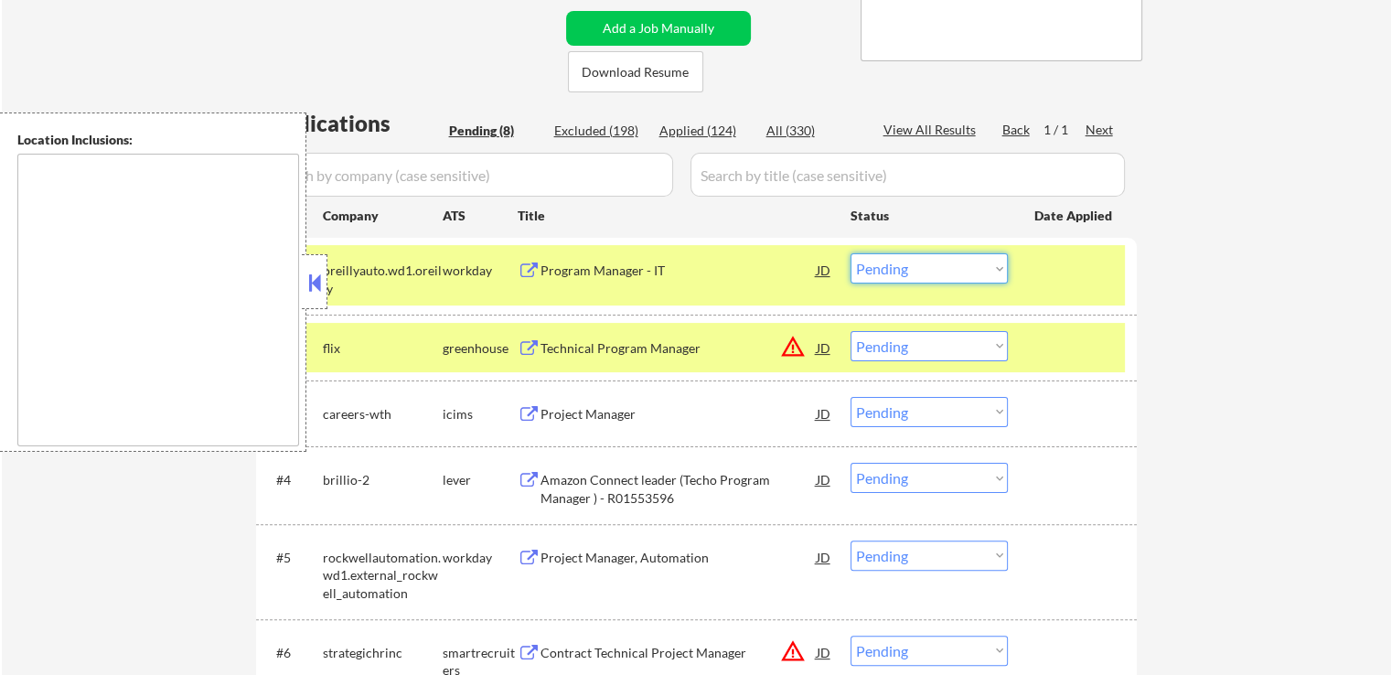
click at [896, 270] on select "Choose an option... Pending Applied Excluded (Questions) Excluded (Expired) Exc…" at bounding box center [929, 268] width 157 height 30
click at [851, 253] on select "Choose an option... Pending Applied Excluded (Questions) Excluded (Expired) Exc…" at bounding box center [929, 268] width 157 height 30
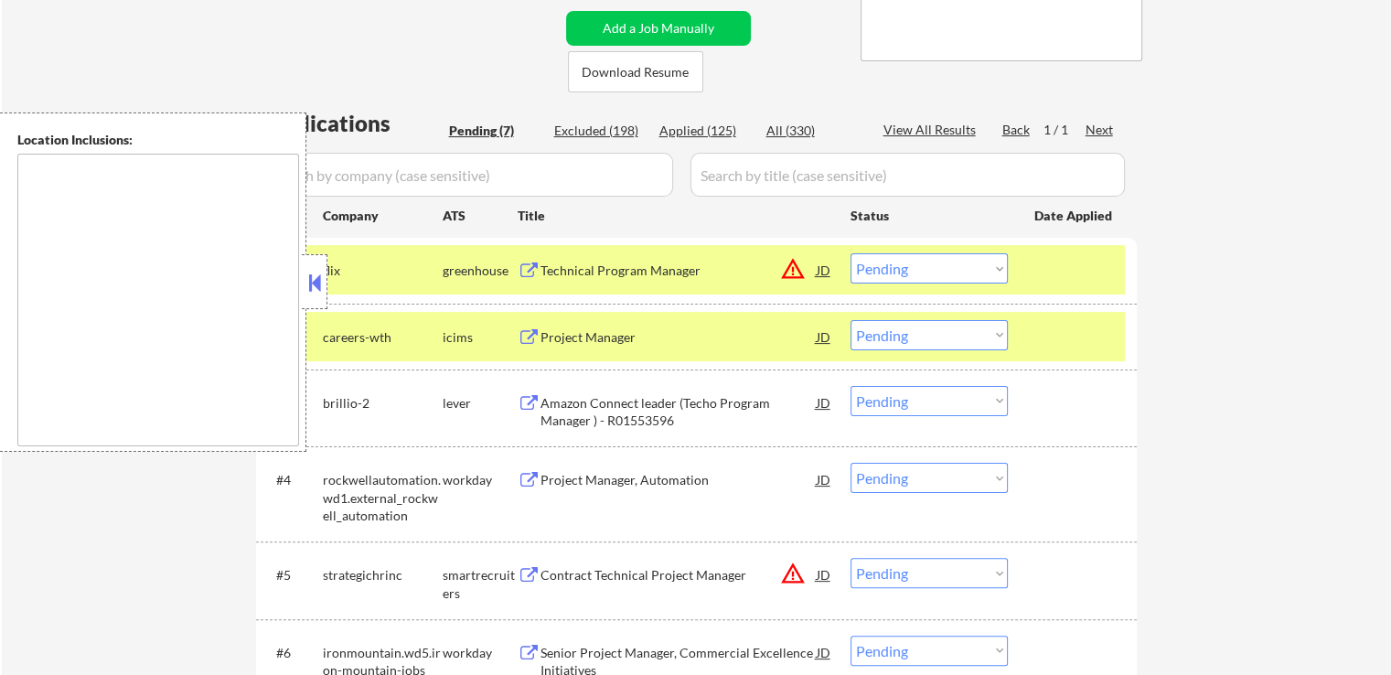
click at [534, 266] on button at bounding box center [529, 270] width 23 height 17
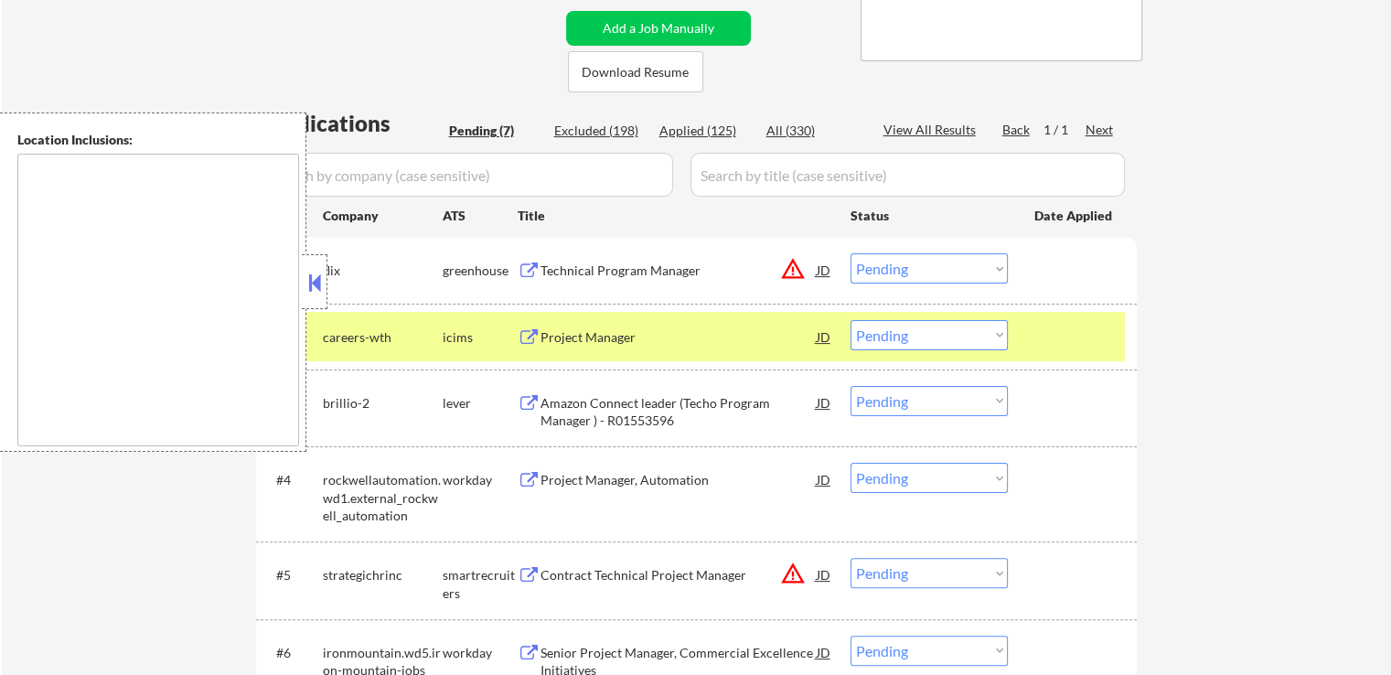
click at [940, 272] on select "Choose an option... Pending Applied Excluded (Questions) Excluded (Expired) Exc…" at bounding box center [929, 268] width 157 height 30
click at [851, 253] on select "Choose an option... Pending Applied Excluded (Questions) Excluded (Expired) Exc…" at bounding box center [929, 268] width 157 height 30
select select ""pending""
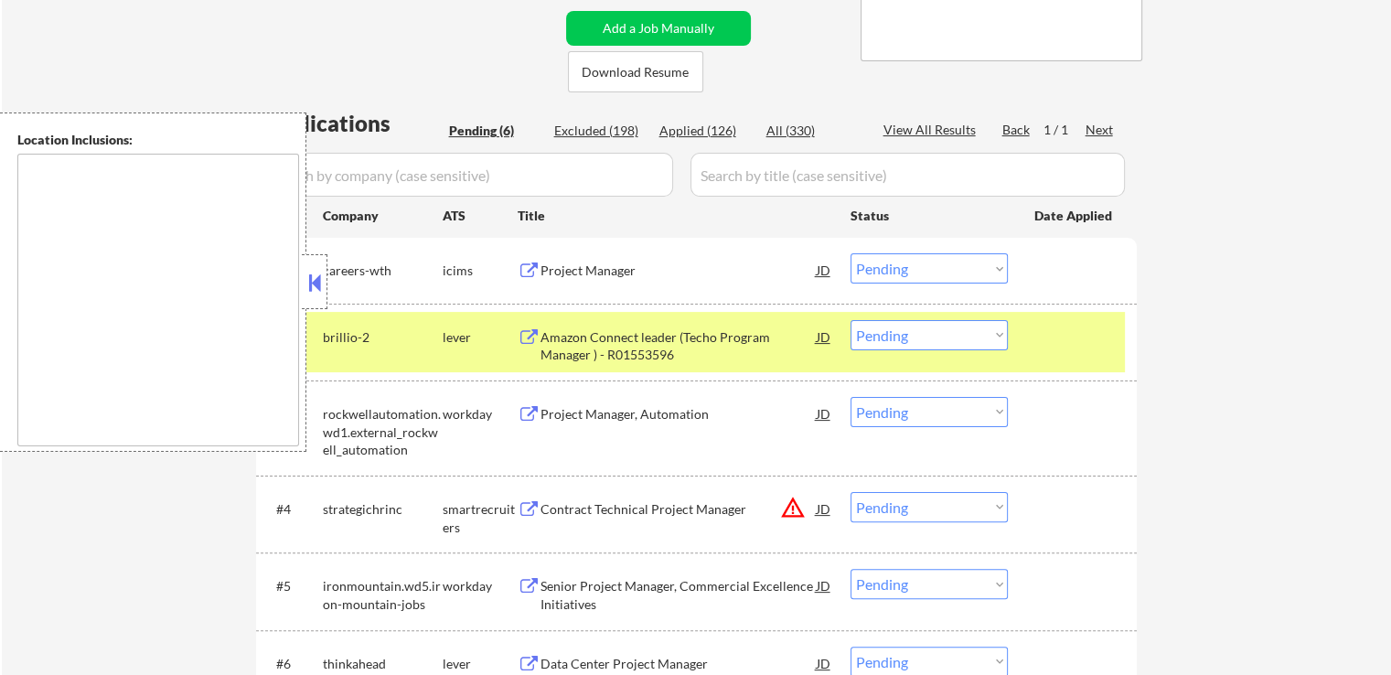
drag, startPoint x: 523, startPoint y: 269, endPoint x: 1154, endPoint y: 283, distance: 631.2
click at [1152, 269] on div "← Return to /applysquad Mailslurp Inbox Job Search Builder [PERSON_NAME] User E…" at bounding box center [696, 241] width 1389 height 1069
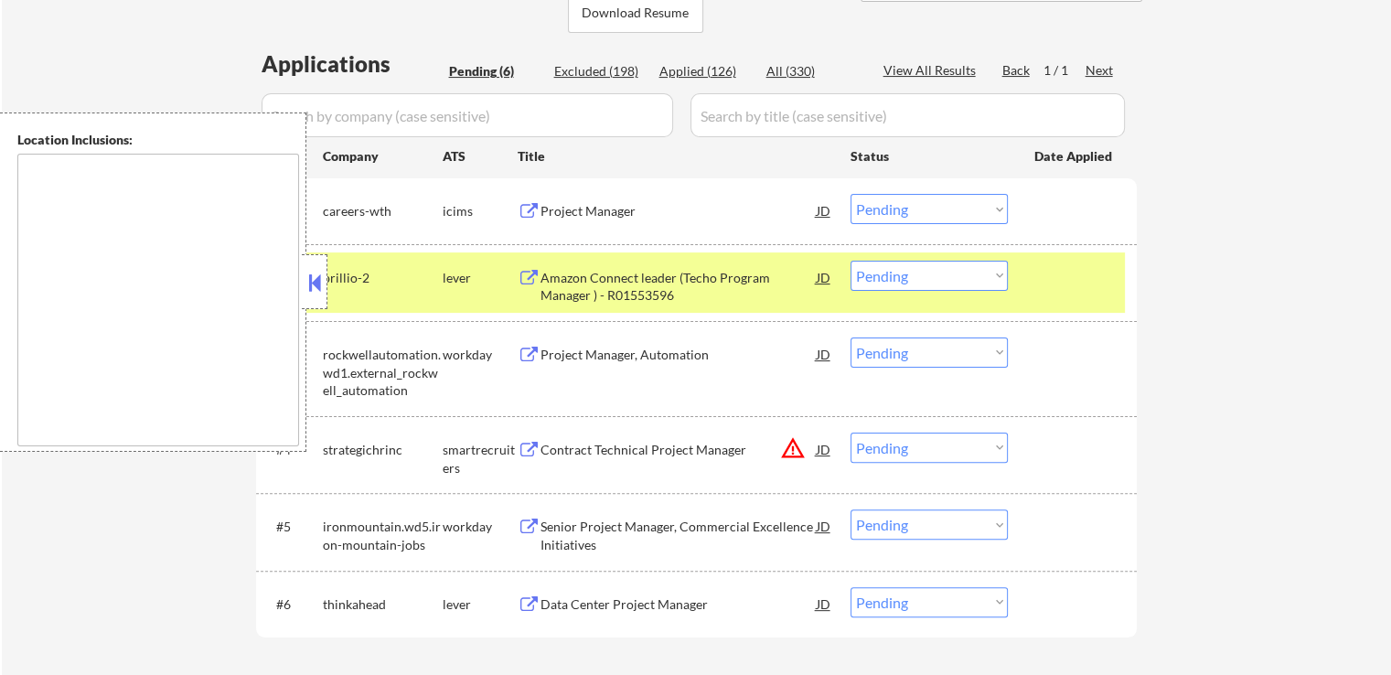
scroll to position [457, 0]
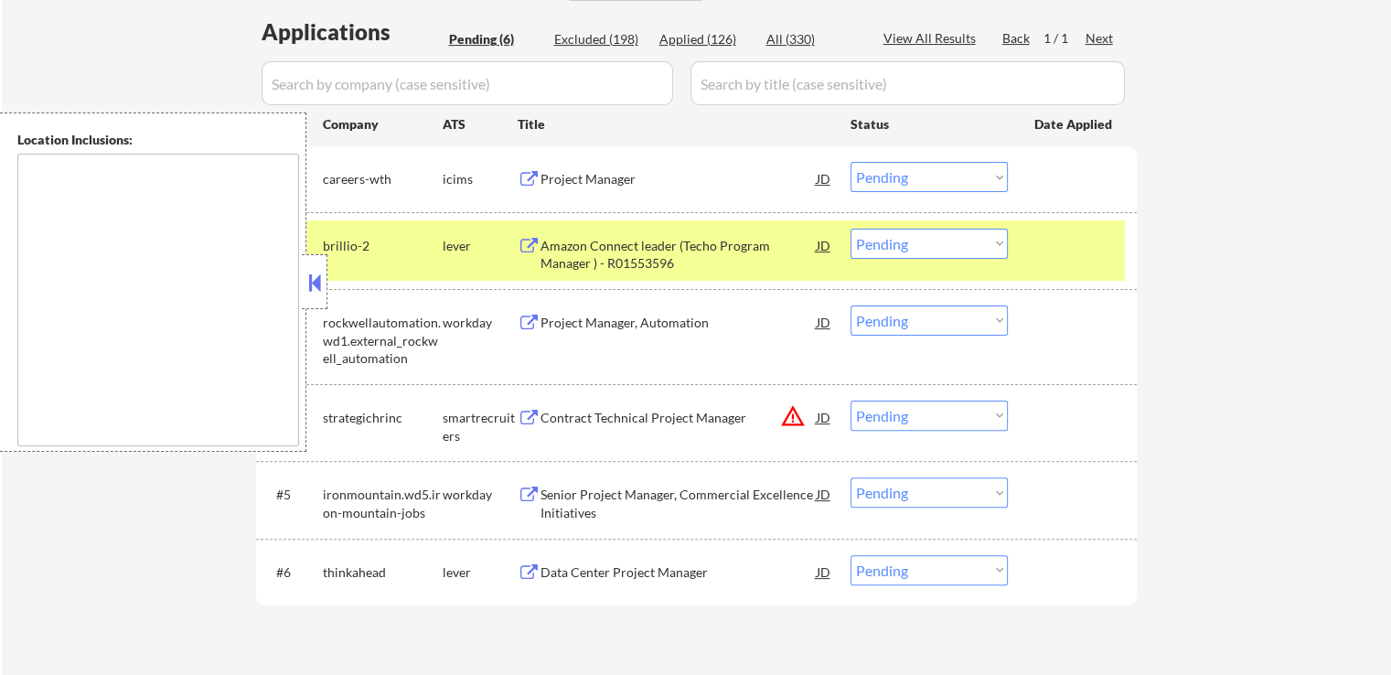
click at [516, 563] on div "lever" at bounding box center [480, 572] width 75 height 18
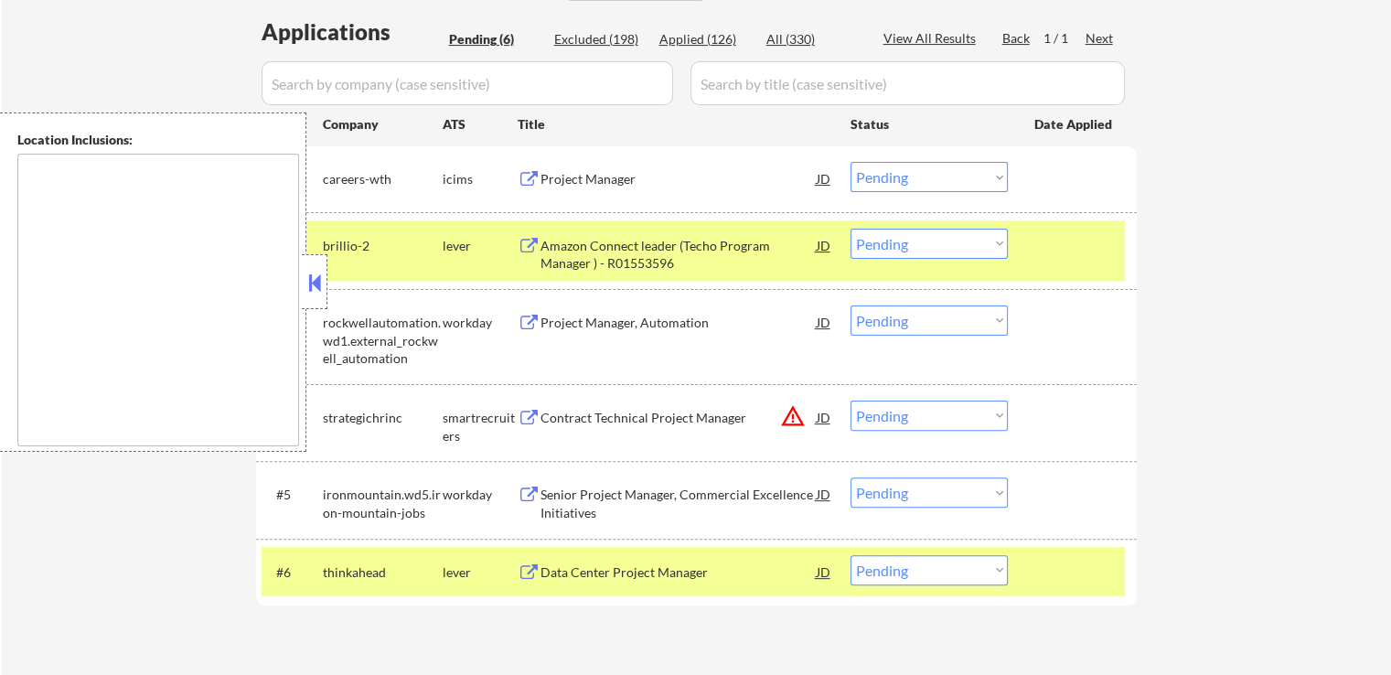
click at [530, 569] on button at bounding box center [529, 572] width 23 height 17
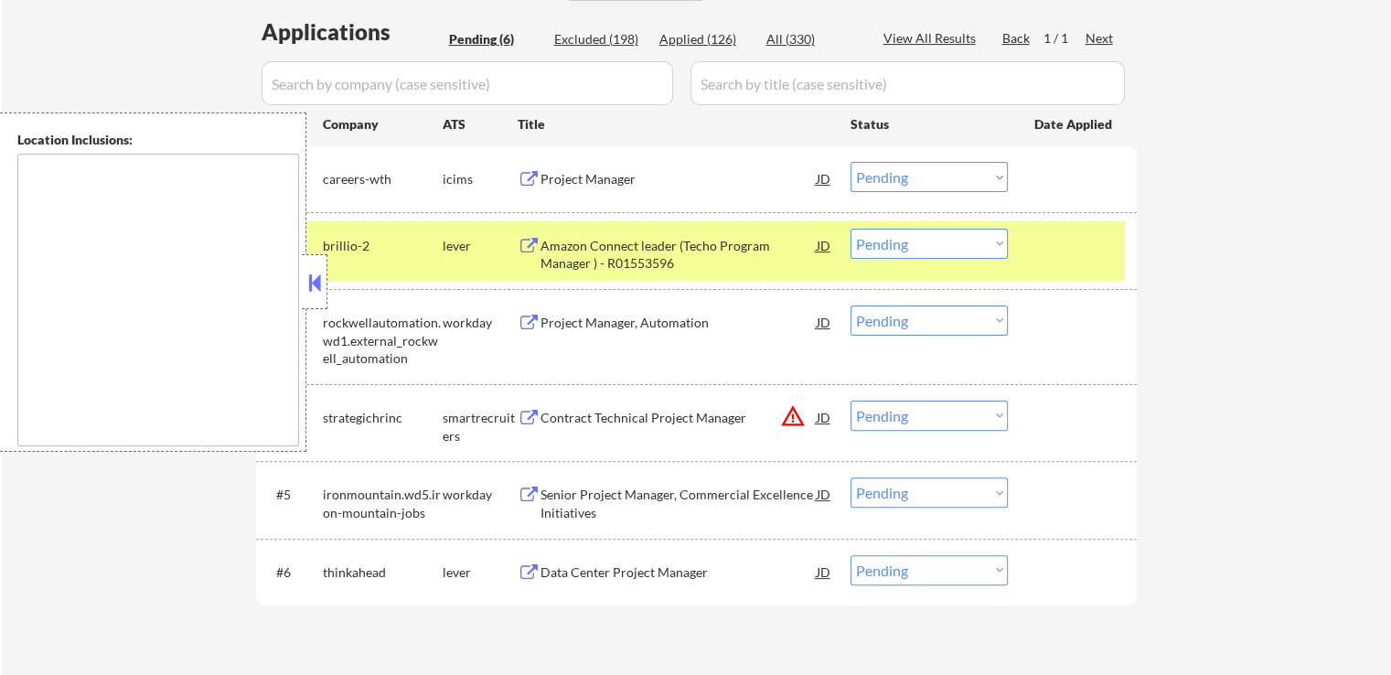
click at [537, 238] on button at bounding box center [529, 246] width 23 height 17
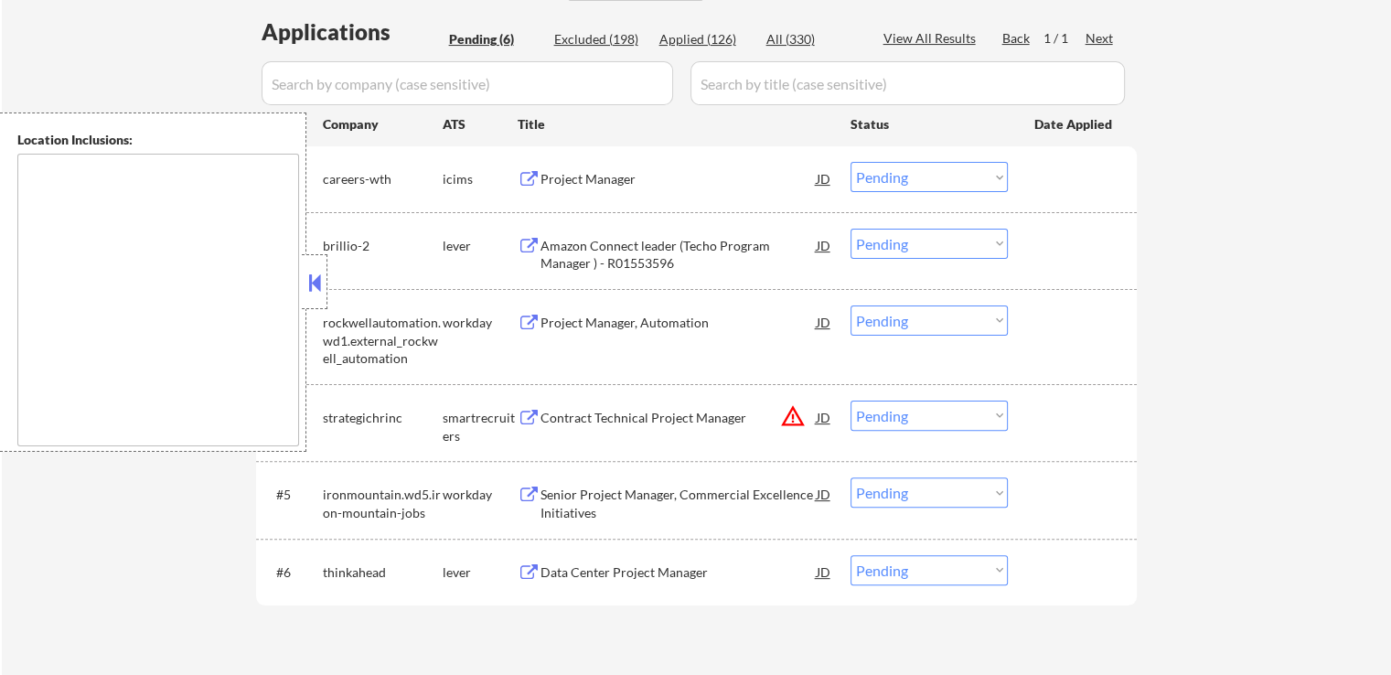
click at [925, 246] on select "Choose an option... Pending Applied Excluded (Questions) Excluded (Expired) Exc…" at bounding box center [929, 244] width 157 height 30
select select ""excluded""
click at [851, 229] on select "Choose an option... Pending Applied Excluded (Questions) Excluded (Expired) Exc…" at bounding box center [929, 244] width 157 height 30
click at [929, 572] on select "Choose an option... Pending Applied Excluded (Questions) Excluded (Expired) Exc…" at bounding box center [929, 570] width 157 height 30
select select ""excluded""
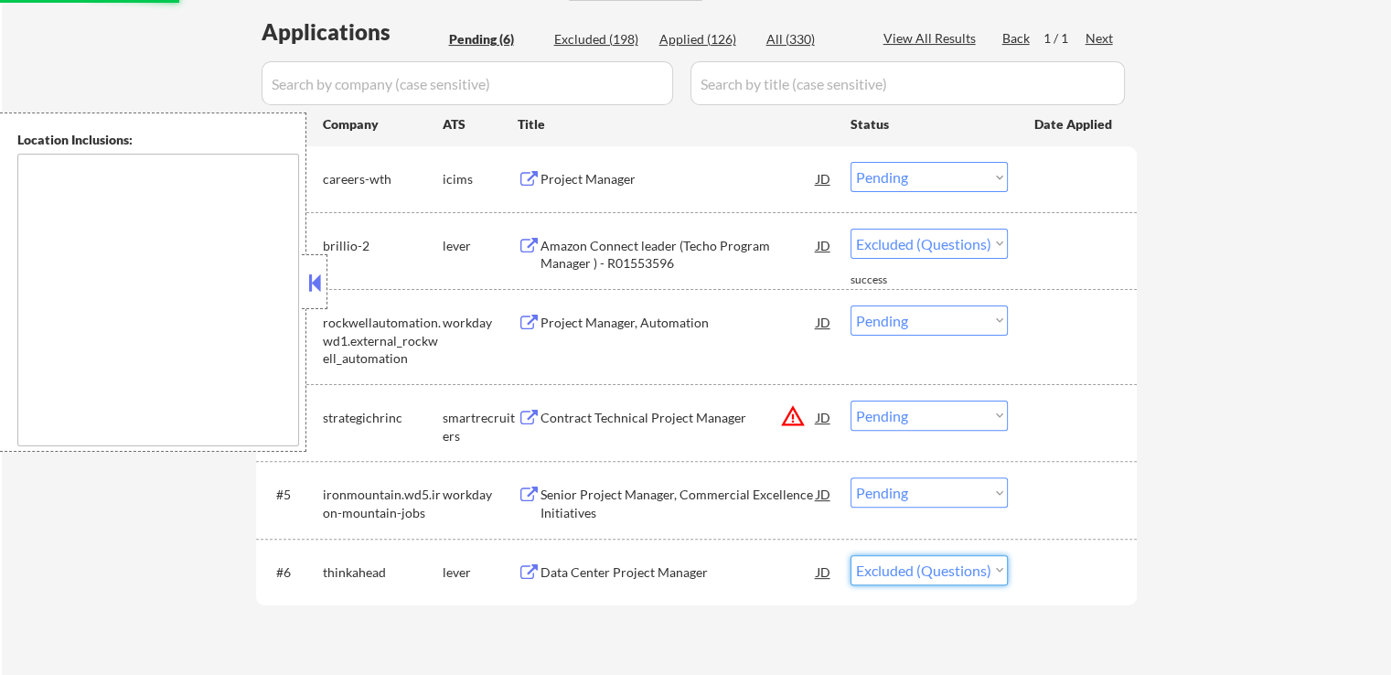
click at [851, 555] on select "Choose an option... Pending Applied Excluded (Questions) Excluded (Expired) Exc…" at bounding box center [929, 570] width 157 height 30
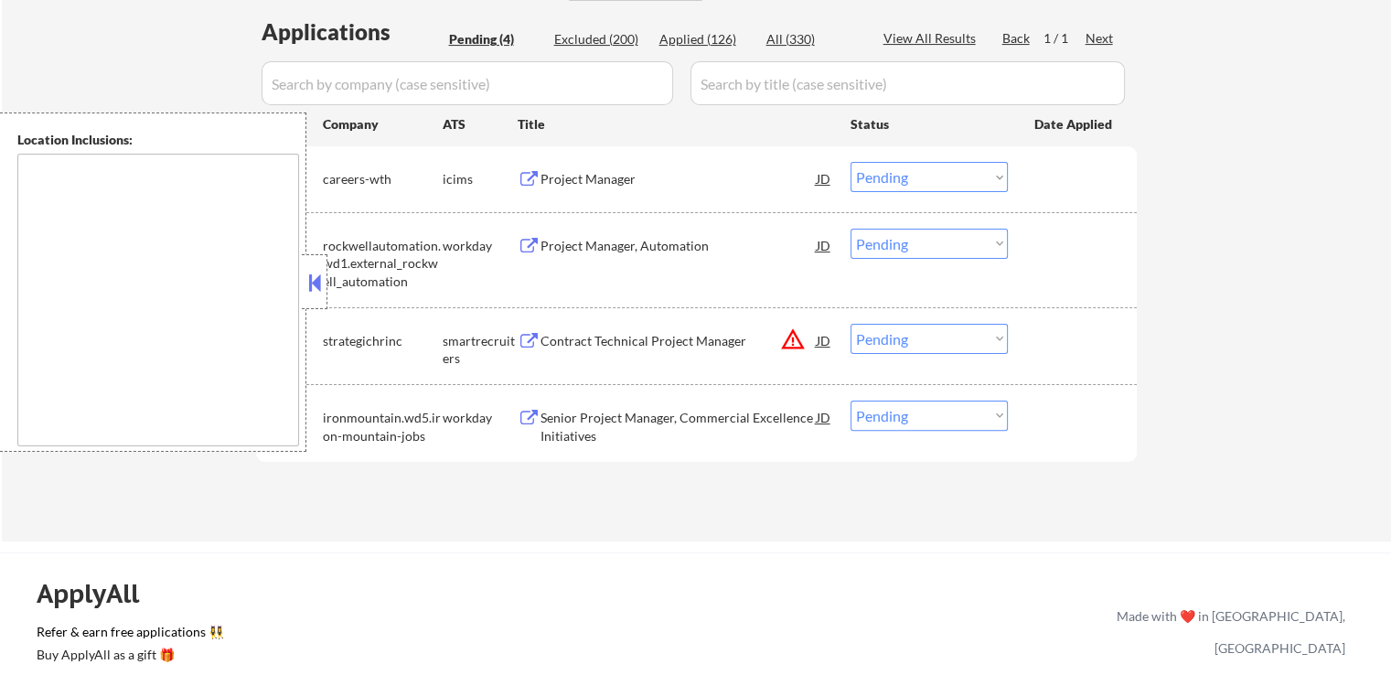
click at [524, 239] on button at bounding box center [529, 246] width 23 height 17
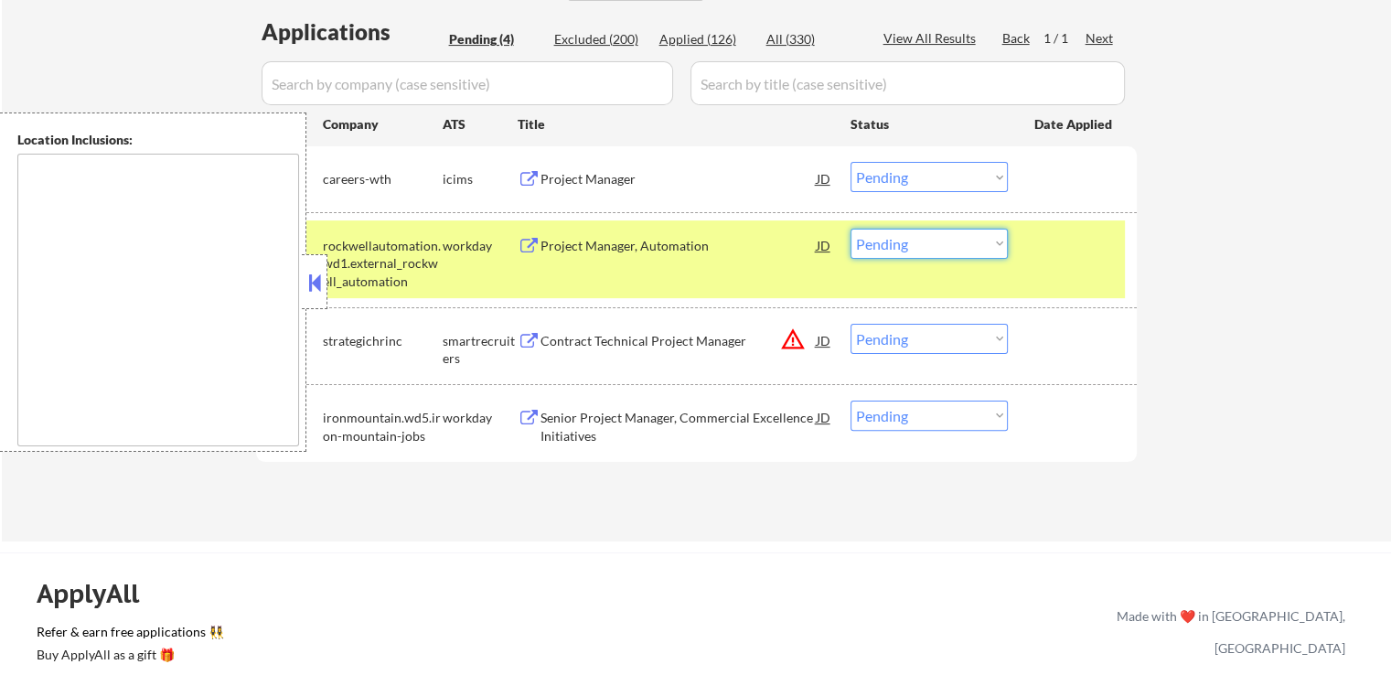
drag, startPoint x: 919, startPoint y: 241, endPoint x: 923, endPoint y: 254, distance: 13.3
click at [919, 241] on select "Choose an option... Pending Applied Excluded (Questions) Excluded (Expired) Exc…" at bounding box center [929, 244] width 157 height 30
click at [851, 229] on select "Choose an option... Pending Applied Excluded (Questions) Excluded (Expired) Exc…" at bounding box center [929, 244] width 157 height 30
click at [527, 414] on button at bounding box center [529, 418] width 23 height 17
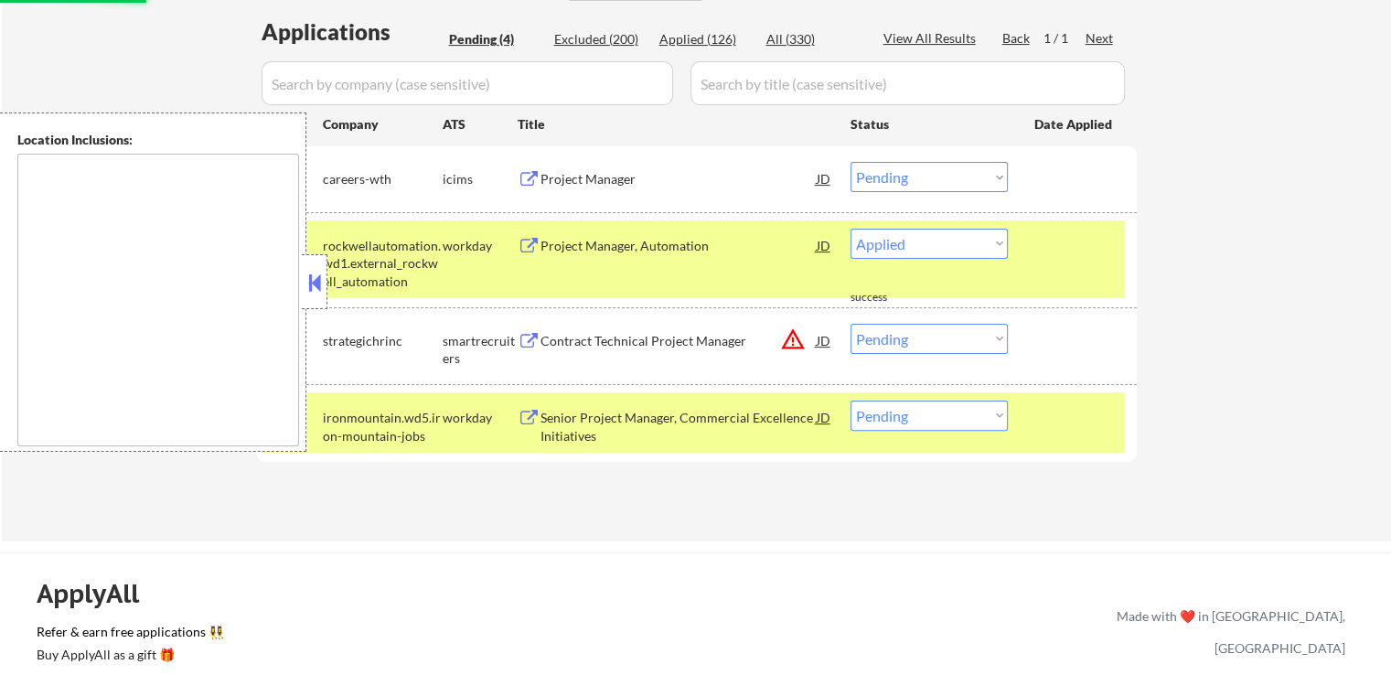
select select ""pending""
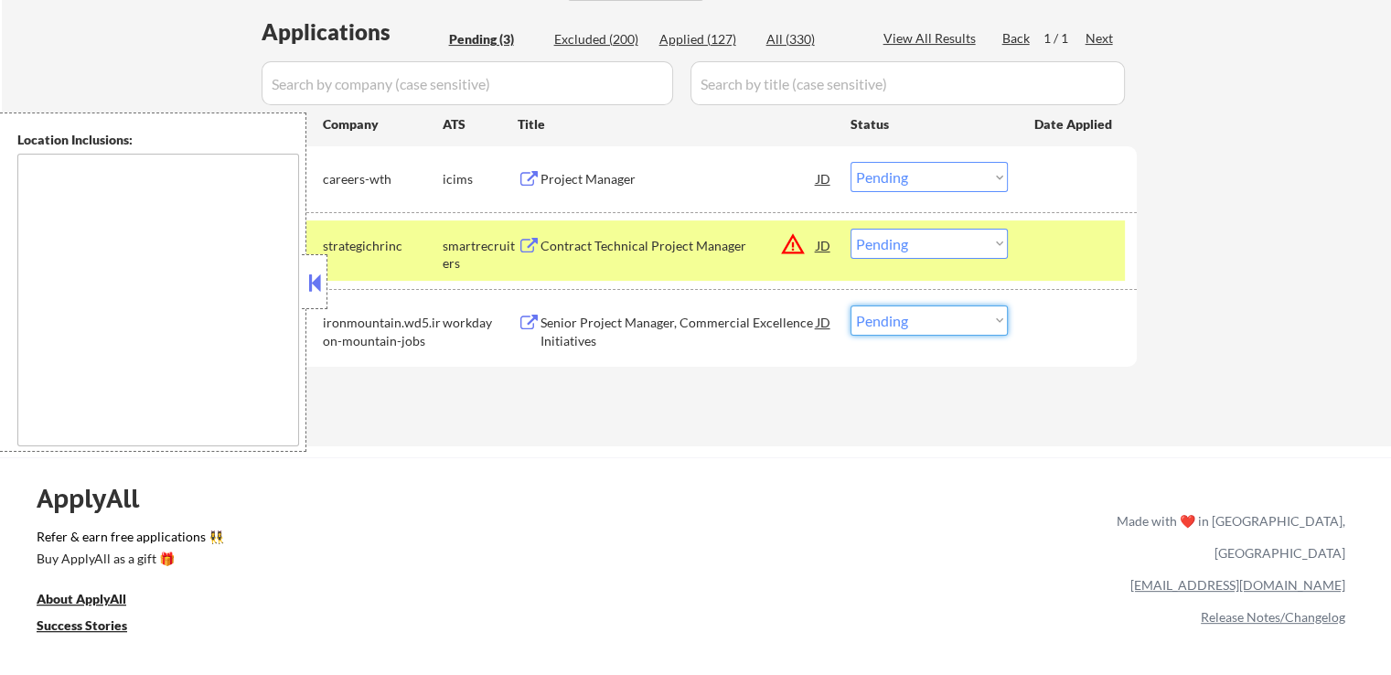
click at [939, 312] on select "Choose an option... Pending Applied Excluded (Questions) Excluded (Expired) Exc…" at bounding box center [929, 320] width 157 height 30
select select ""excluded__expired_""
click at [851, 305] on select "Choose an option... Pending Applied Excluded (Questions) Excluded (Expired) Exc…" at bounding box center [929, 320] width 157 height 30
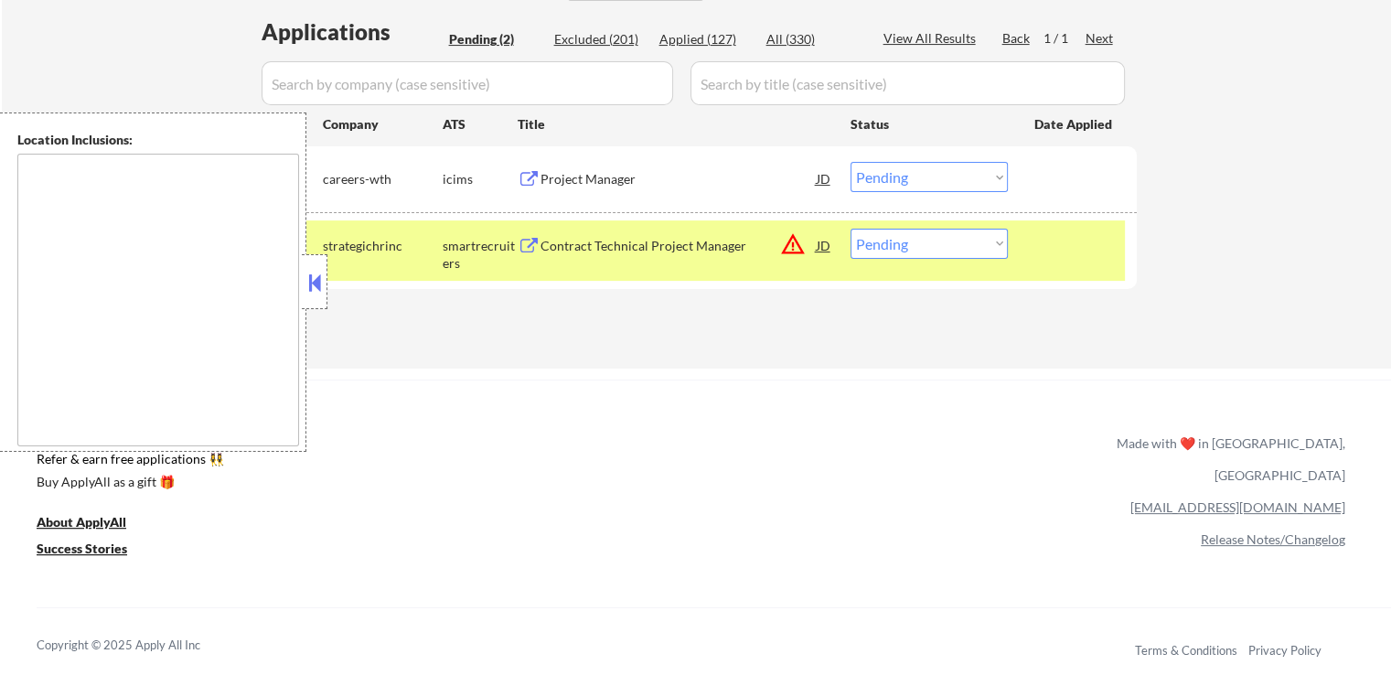
click at [638, 370] on div "← Return to /applysquad Mailslurp Inbox Job Search Builder [PERSON_NAME] User E…" at bounding box center [695, 424] width 1391 height 1763
click at [796, 244] on button "warning_amber" at bounding box center [793, 244] width 26 height 26
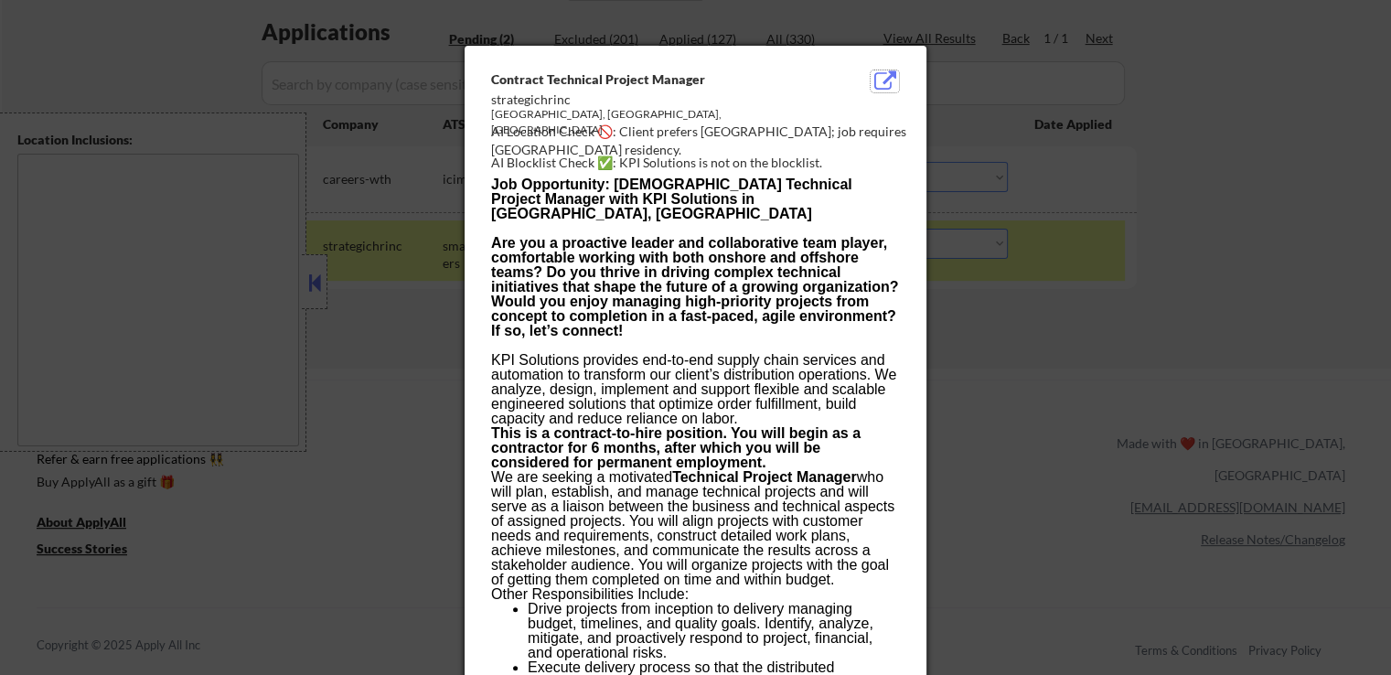
click at [883, 80] on button at bounding box center [885, 81] width 28 height 22
click at [1171, 195] on div at bounding box center [695, 337] width 1391 height 675
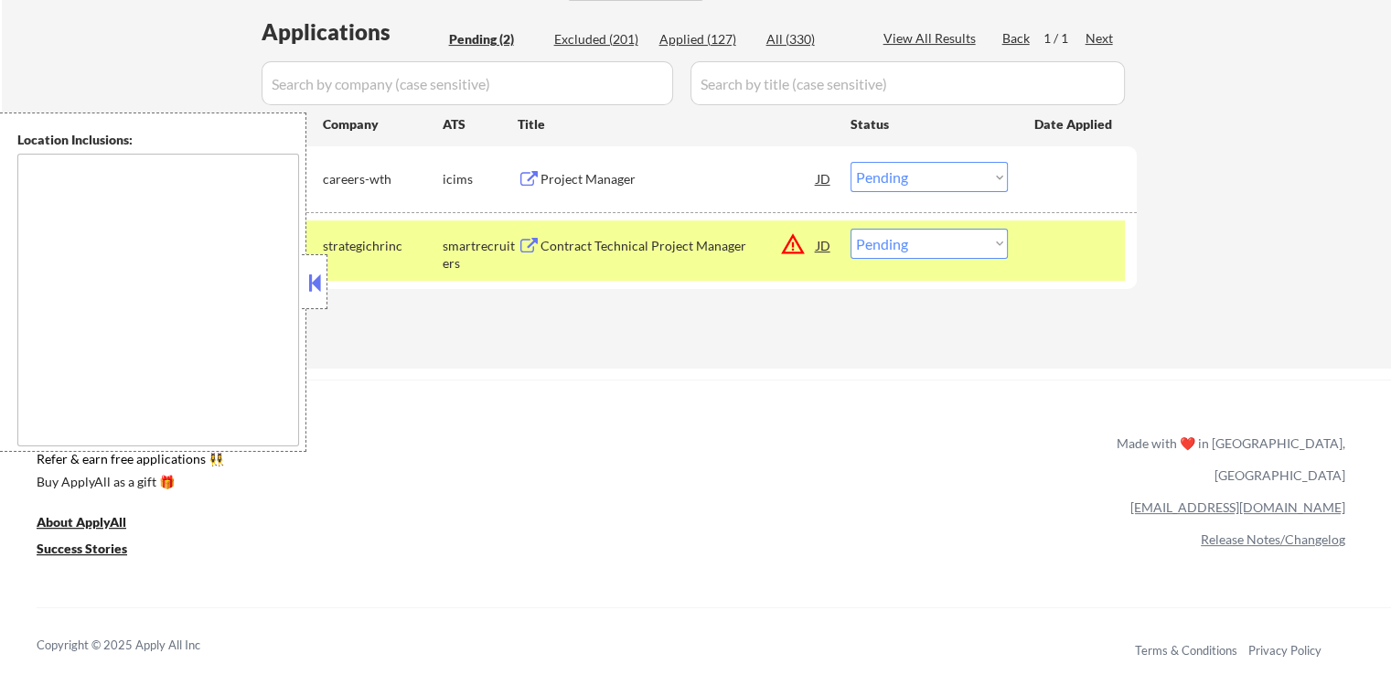
click at [946, 245] on select "Choose an option... Pending Applied Excluded (Questions) Excluded (Expired) Exc…" at bounding box center [929, 244] width 157 height 30
select select ""excluded__location_""
click at [851, 229] on select "Choose an option... Pending Applied Excluded (Questions) Excluded (Expired) Exc…" at bounding box center [929, 244] width 157 height 30
click at [1127, 317] on div "Applications Pending (2) Excluded (201) Applied (127) All (330) View All Result…" at bounding box center [696, 174] width 881 height 317
click at [537, 173] on button at bounding box center [529, 179] width 23 height 17
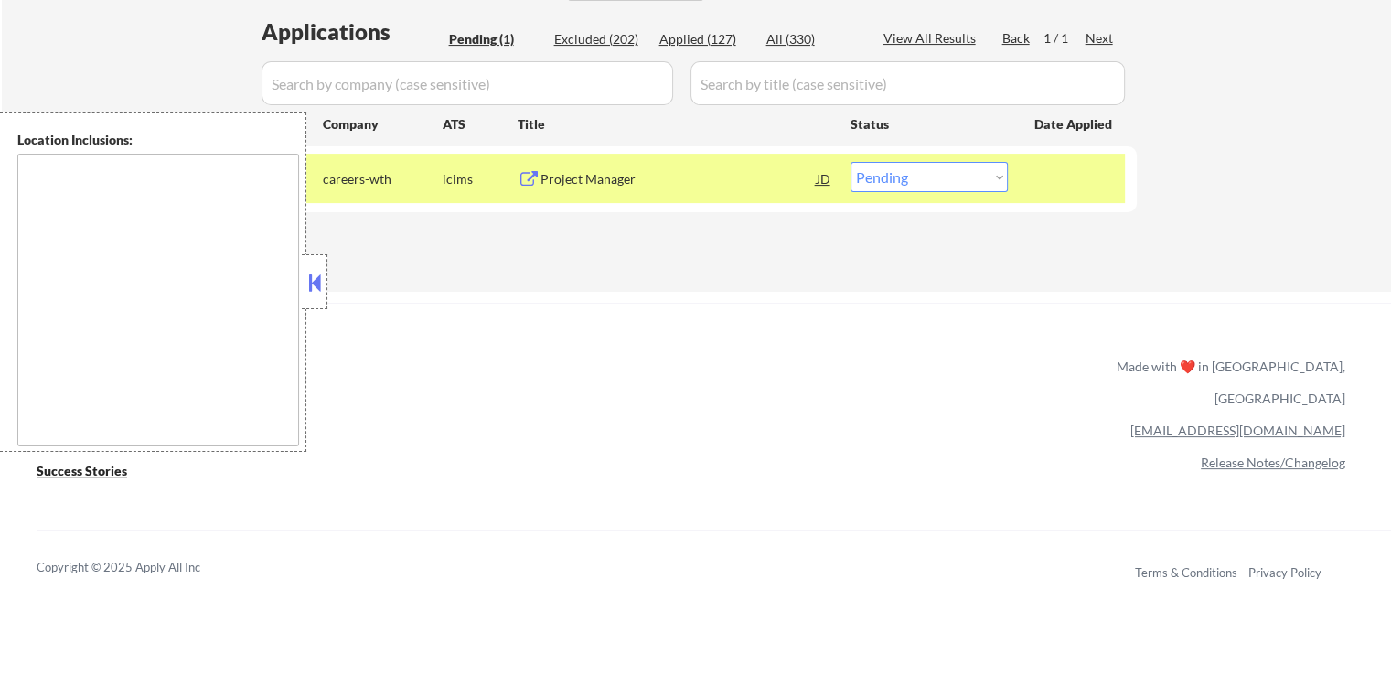
click at [945, 175] on select "Choose an option... Pending Applied Excluded (Questions) Excluded (Expired) Exc…" at bounding box center [929, 177] width 157 height 30
select select ""applied""
click at [851, 162] on select "Choose an option... Pending Applied Excluded (Questions) Excluded (Expired) Exc…" at bounding box center [929, 177] width 157 height 30
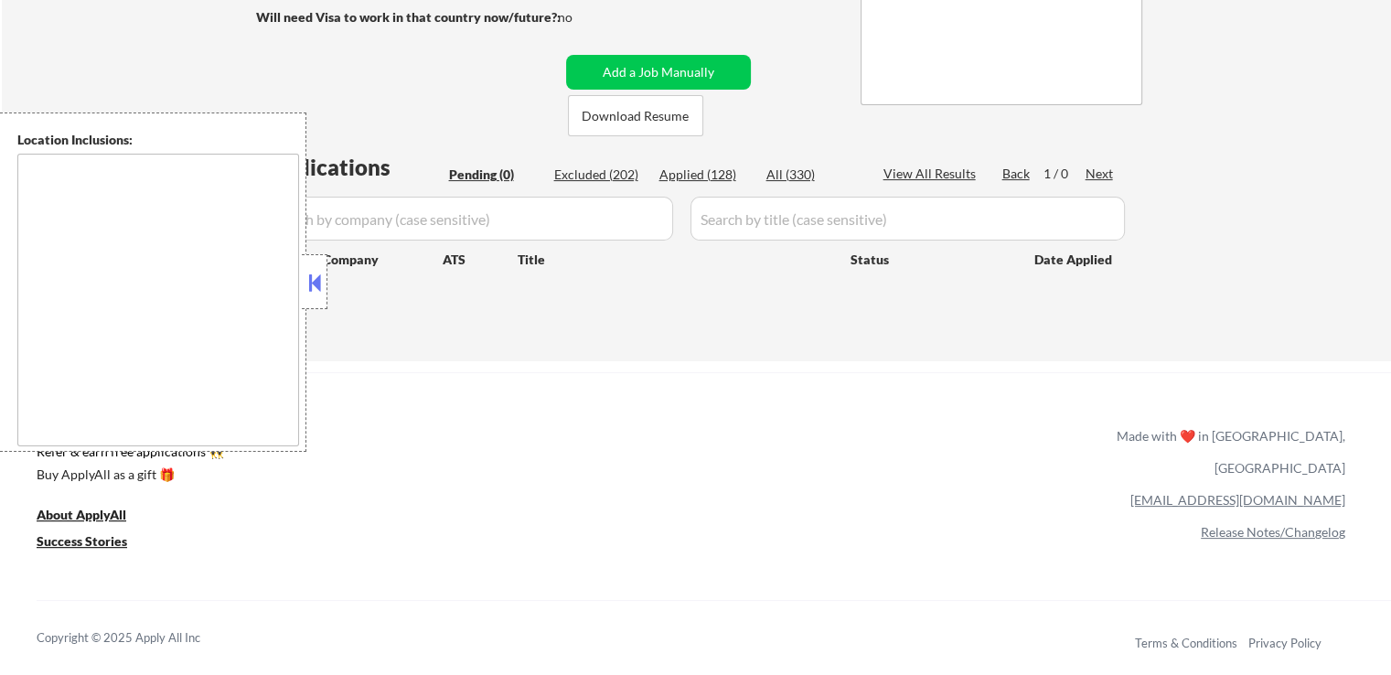
scroll to position [91, 0]
